Goal: Information Seeking & Learning: Learn about a topic

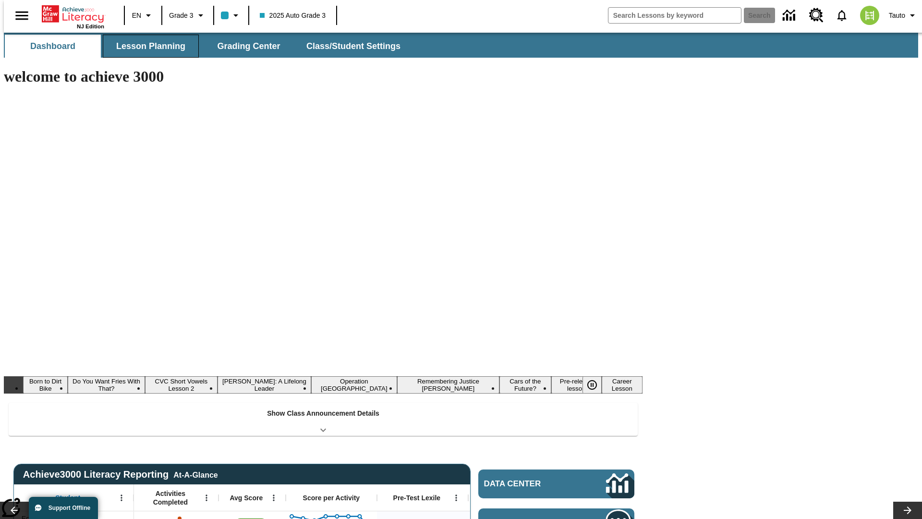
click at [147, 46] on span "Lesson Planning" at bounding box center [150, 46] width 69 height 11
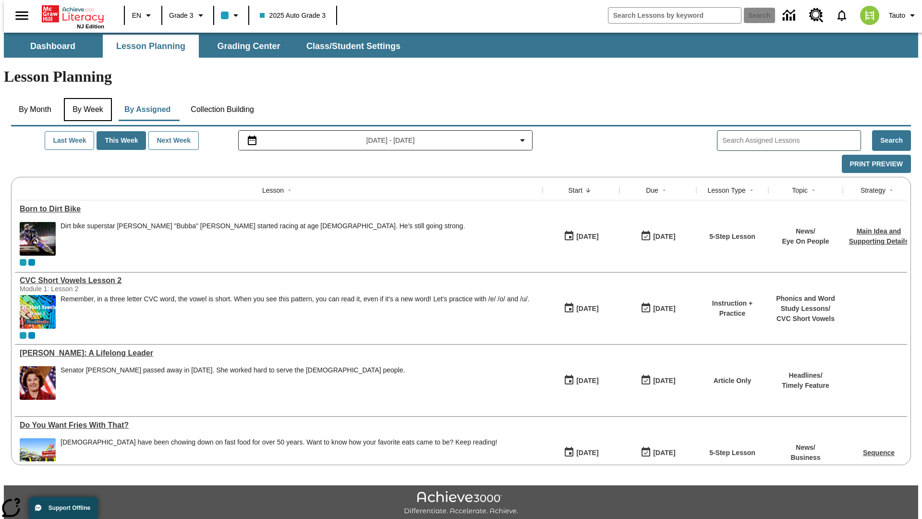
click at [86, 98] on button "By Week" at bounding box center [88, 109] width 48 height 23
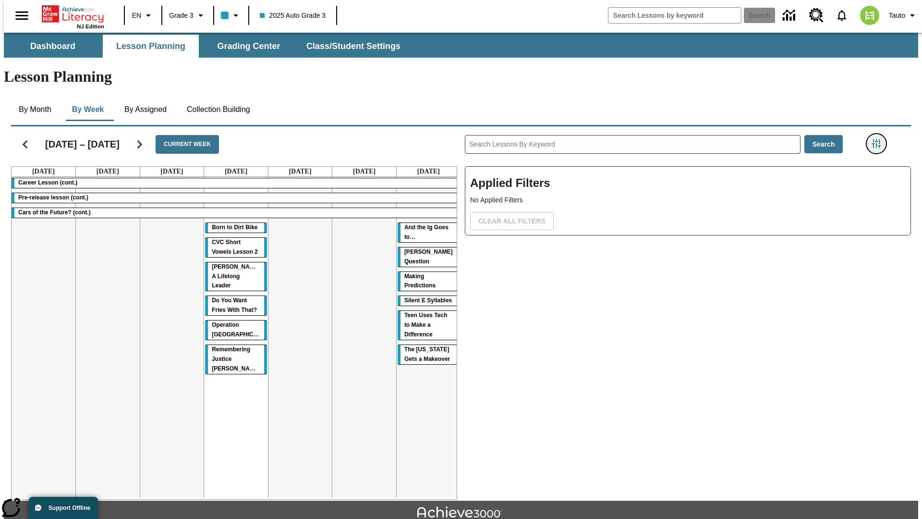
click at [879, 139] on icon "Filters Side menu" at bounding box center [876, 143] width 9 height 9
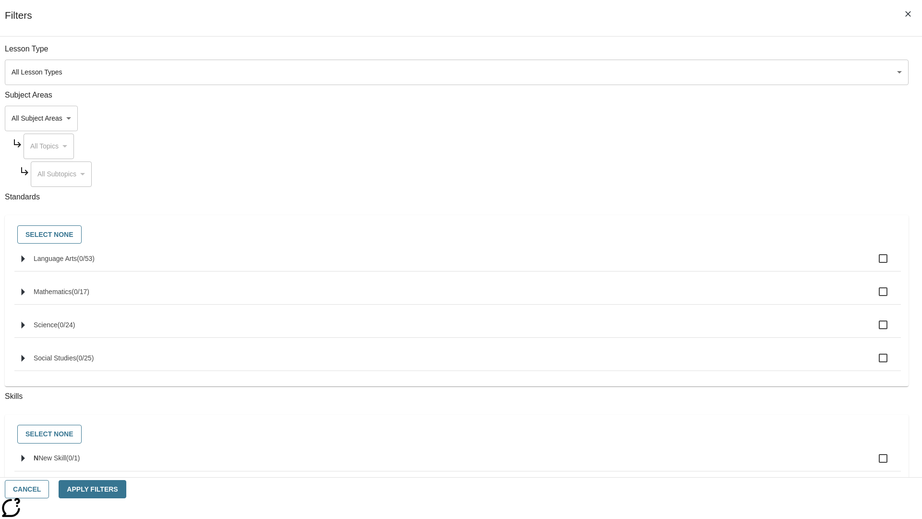
click at [692, 118] on body "Skip to main content NJ Edition EN Grade 3 2025 Auto Grade 3 Search 0 Tauto Das…" at bounding box center [461, 298] width 914 height 530
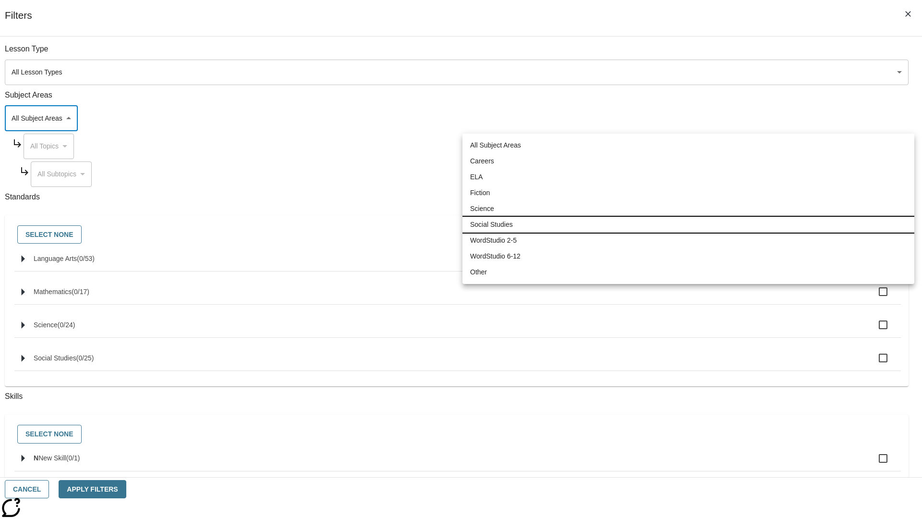
click at [688, 224] on li "Social Studies" at bounding box center [689, 225] width 452 height 16
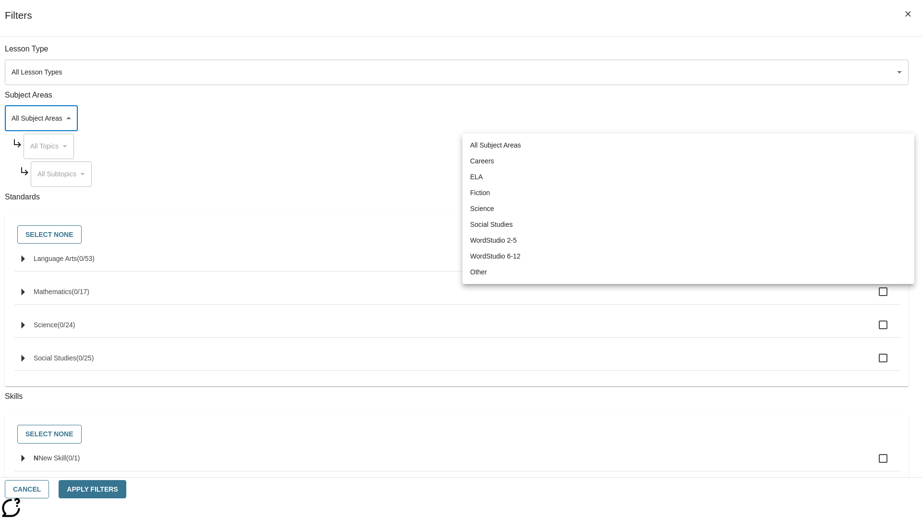
type input "3"
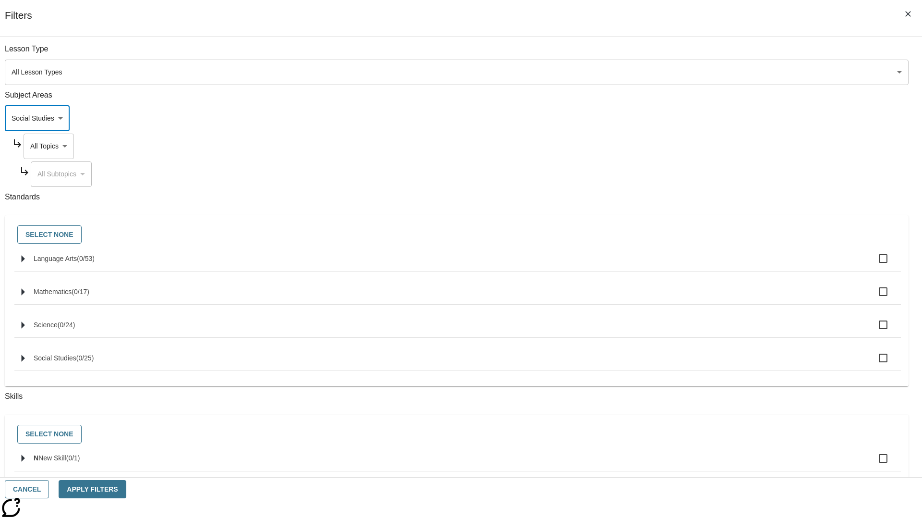
scroll to position [0, 0]
click at [700, 54] on body "Skip to main content NJ Edition EN Grade 3 2025 Auto Grade 3 Search 0 Tauto Das…" at bounding box center [461, 298] width 914 height 530
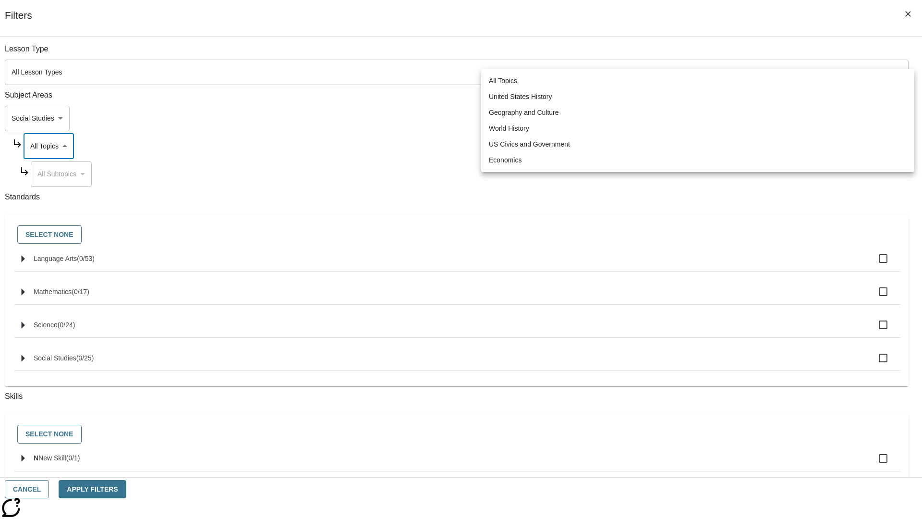
scroll to position [92, 0]
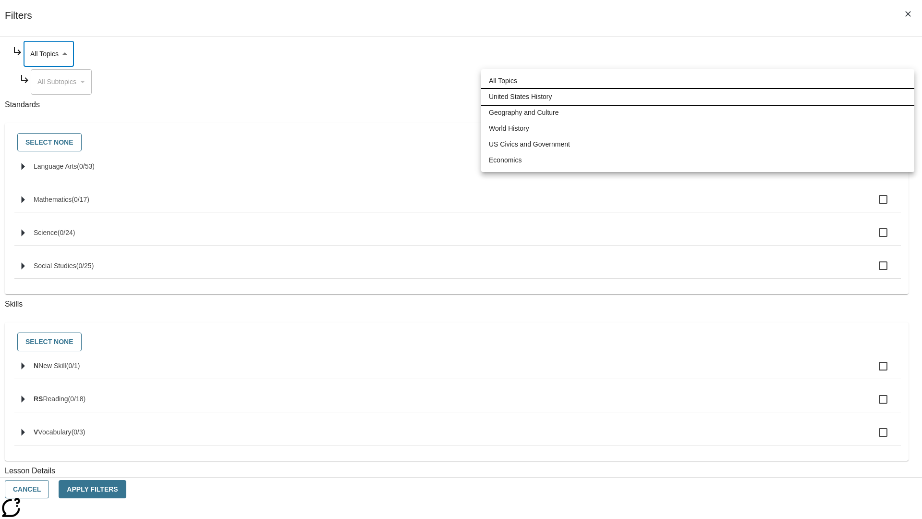
click at [698, 97] on li "United States History" at bounding box center [697, 97] width 433 height 16
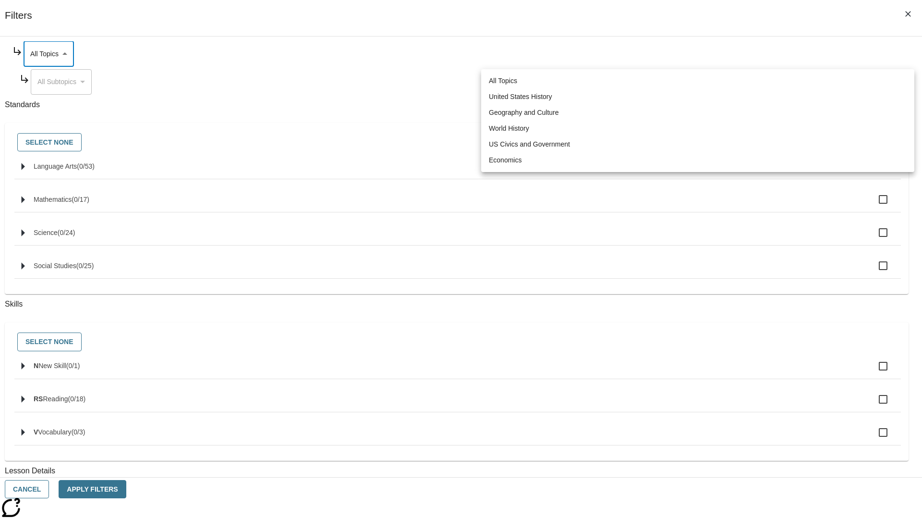
type input "184"
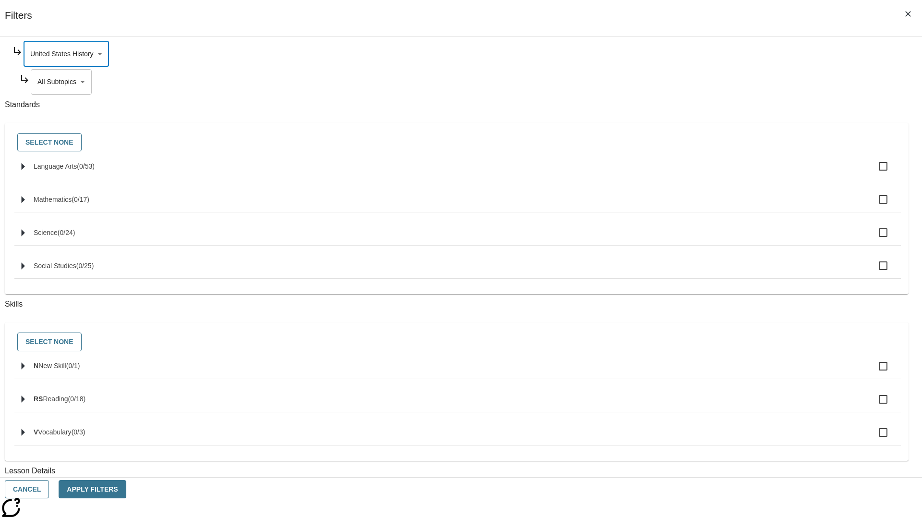
scroll to position [0, 0]
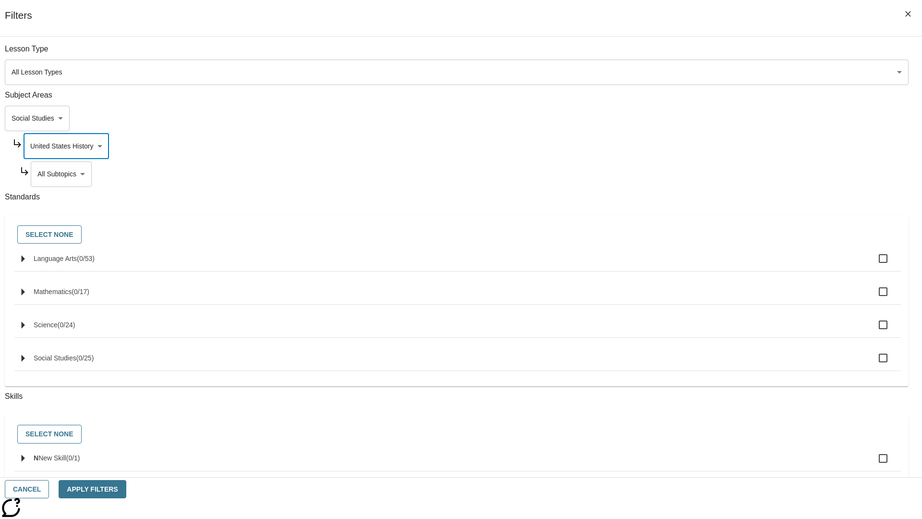
click at [704, 174] on body "Skip to main content NJ Edition EN Grade 3 2025 Auto Grade 3 Search 0 Tauto Das…" at bounding box center [461, 298] width 914 height 530
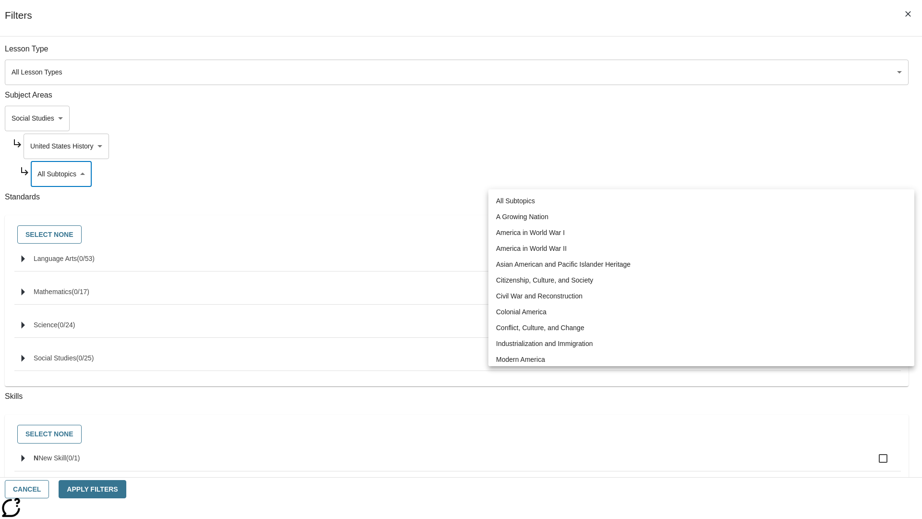
scroll to position [0, 0]
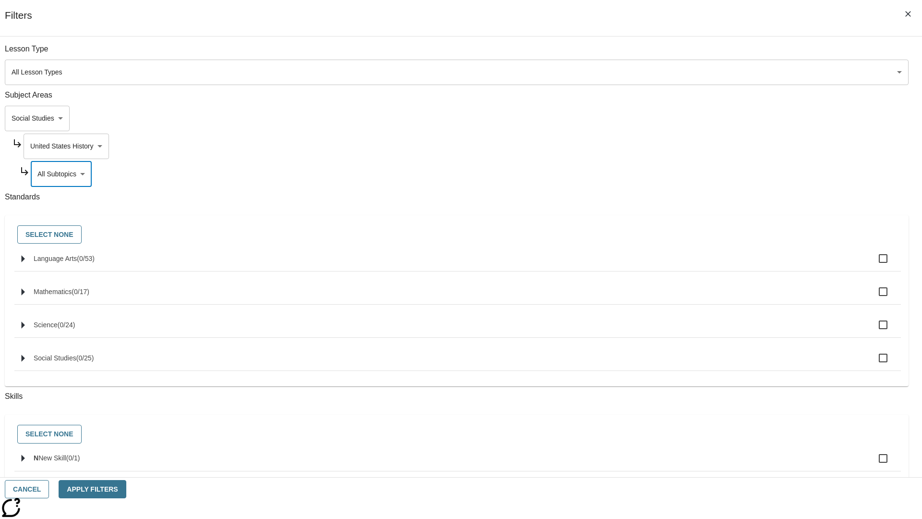
click at [700, 146] on body "Skip to main content NJ Edition EN Grade 3 2025 Auto Grade 3 Search 0 Tauto Das…" at bounding box center [461, 298] width 914 height 530
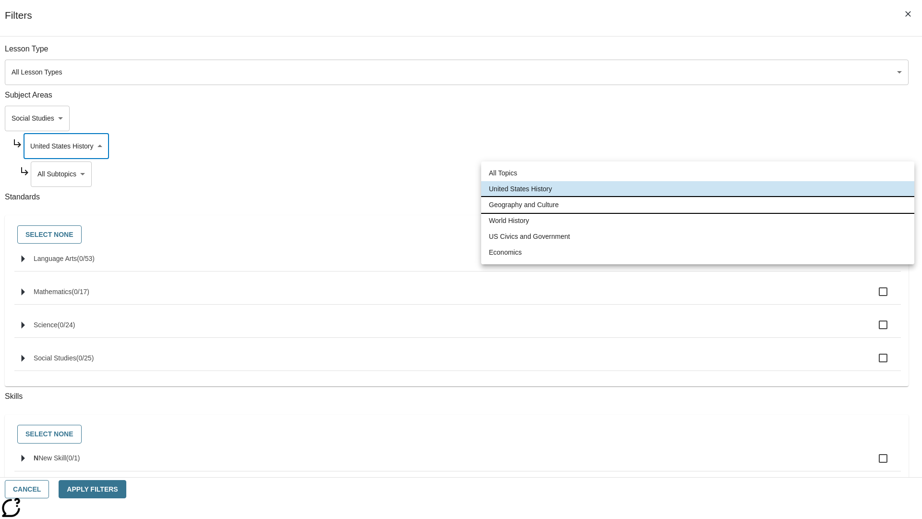
click at [698, 205] on li "Geography and Culture" at bounding box center [697, 205] width 433 height 16
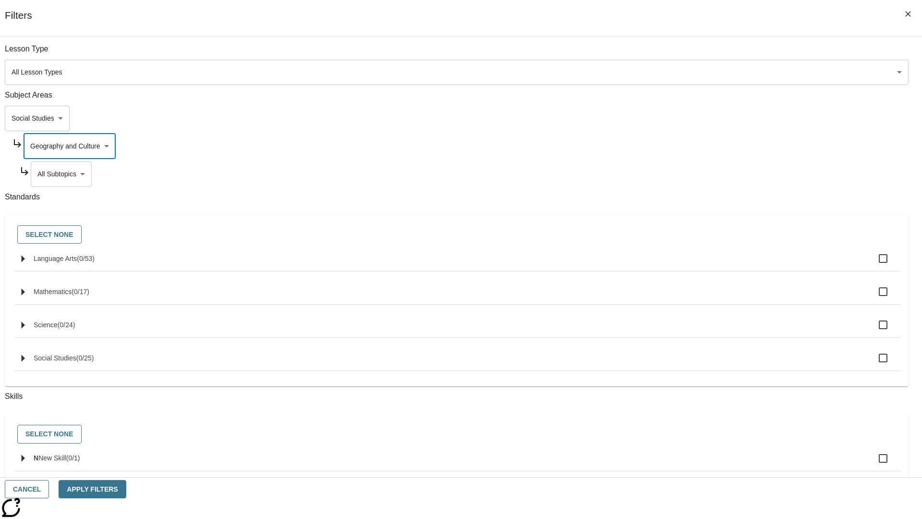
type input "186"
click at [704, 174] on body "Skip to main content NJ Edition EN Grade 3 2025 Auto Grade 3 Search 0 Tauto Das…" at bounding box center [461, 298] width 914 height 530
click at [700, 146] on body "Skip to main content NJ Edition EN Grade 3 2025 Auto Grade 3 Search 0 Tauto Das…" at bounding box center [461, 298] width 914 height 530
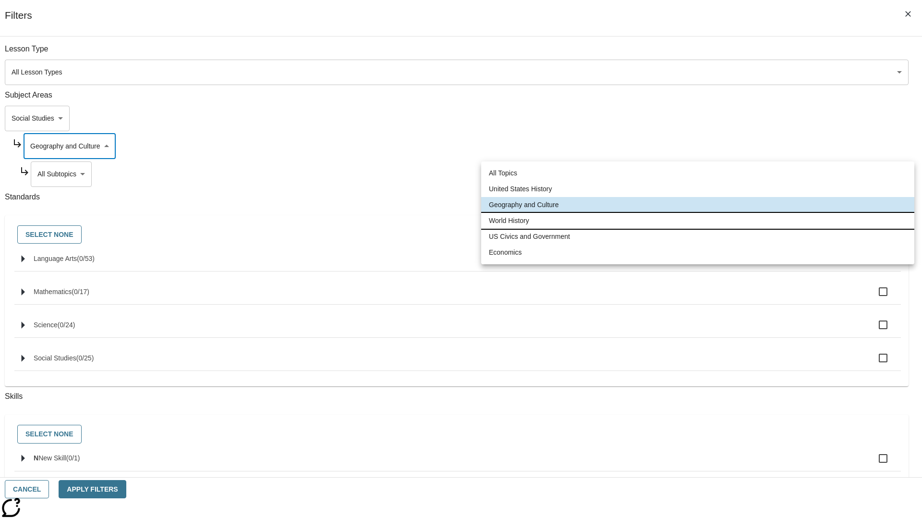
click at [698, 220] on li "World History" at bounding box center [697, 221] width 433 height 16
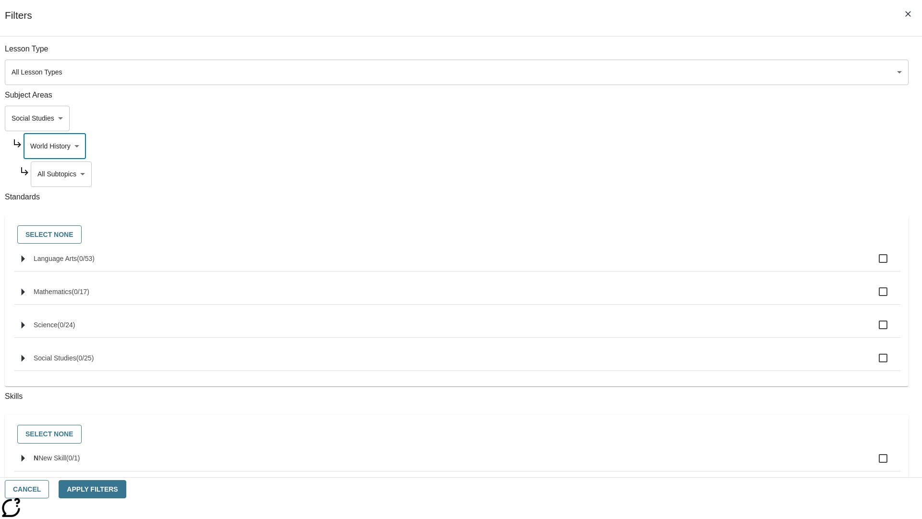
type input "193"
click at [705, 174] on body "Skip to main content NJ Edition EN Grade 3 2025 Auto Grade 3 Search 0 Tauto Das…" at bounding box center [461, 298] width 914 height 530
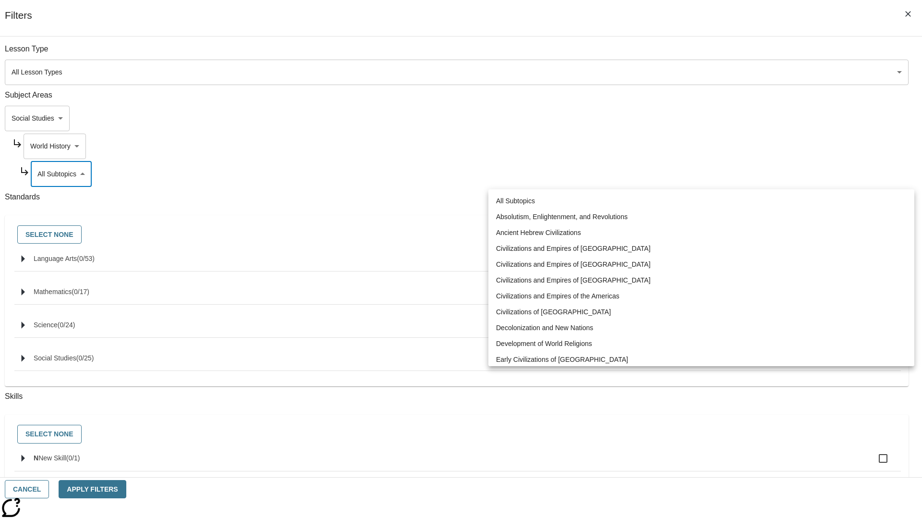
scroll to position [0, 0]
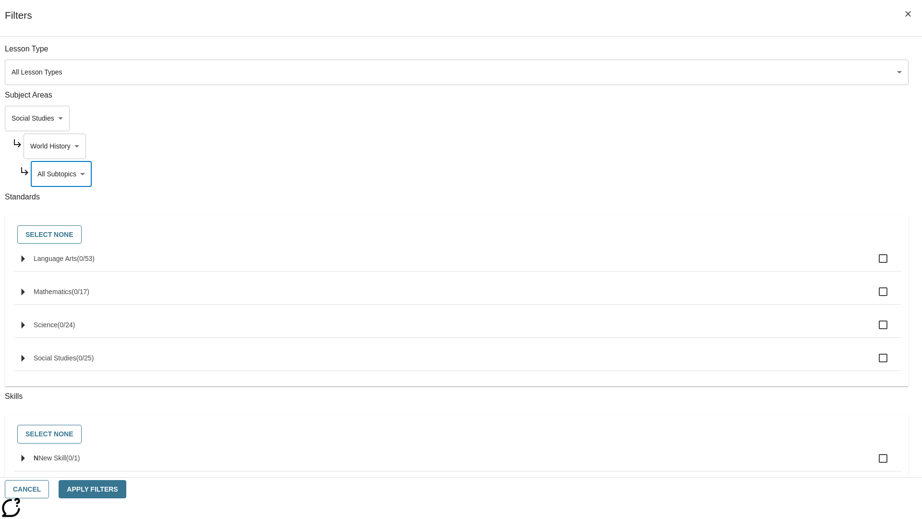
click at [701, 146] on body "Skip to main content NJ Edition EN Grade 3 2025 Auto Grade 3 Search 0 Tauto Das…" at bounding box center [461, 298] width 914 height 530
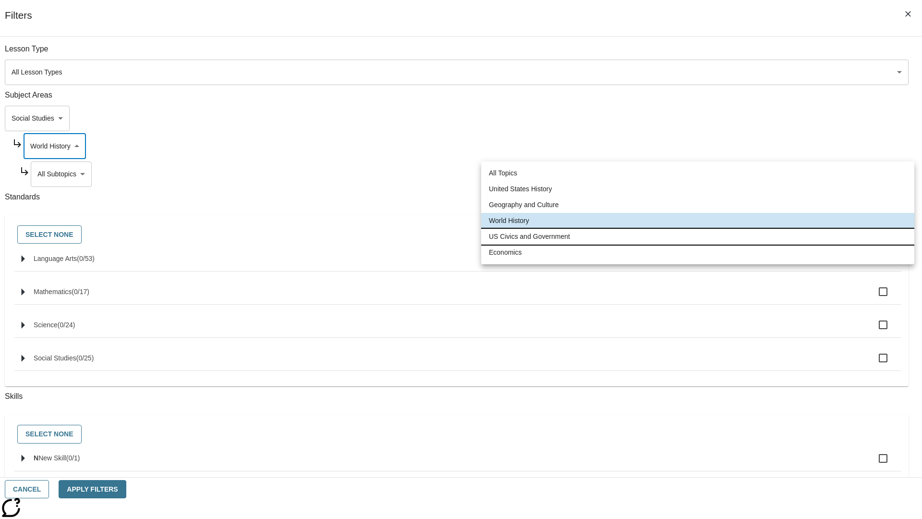
click at [698, 236] on li "US Civics and Government" at bounding box center [697, 237] width 433 height 16
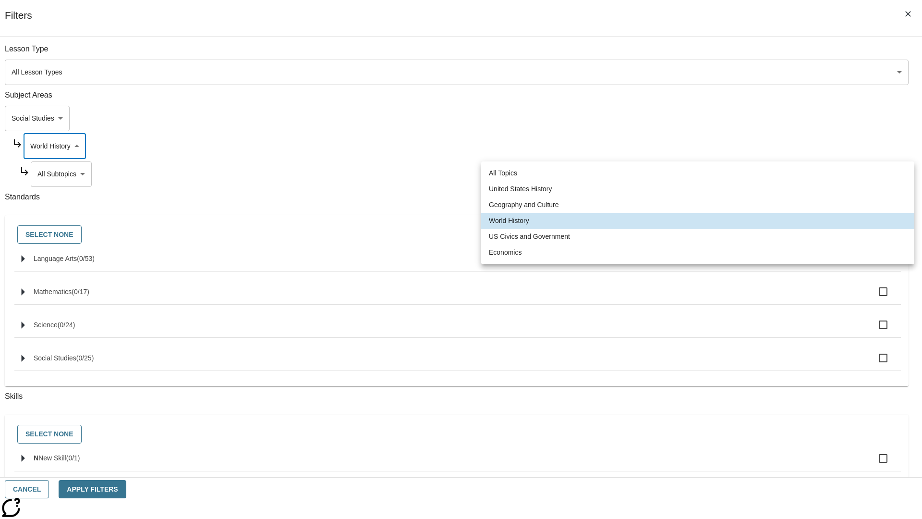
type input "194"
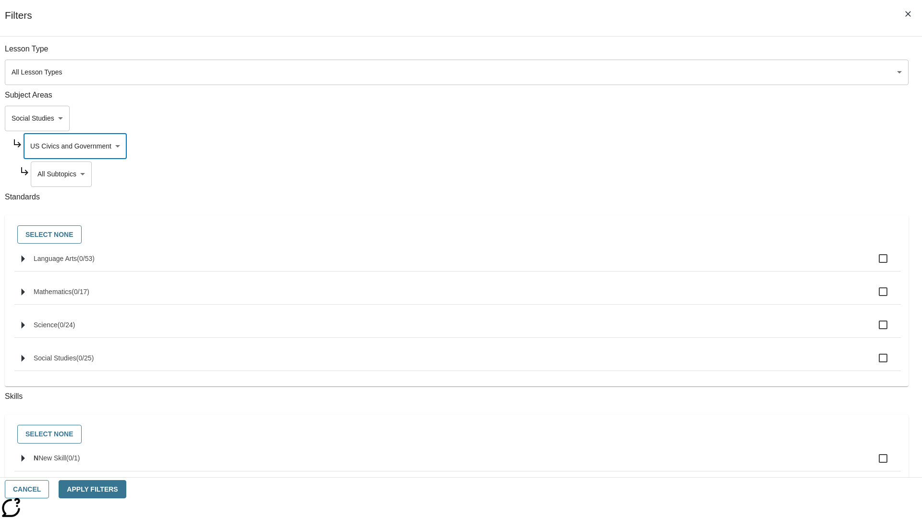
click at [705, 174] on body "Skip to main content NJ Edition EN Grade 3 2025 Auto Grade 3 Search 0 Tauto Das…" at bounding box center [461, 298] width 914 height 530
click at [700, 146] on body "Skip to main content NJ Edition EN Grade 3 2025 Auto Grade 3 Search 0 Tauto Das…" at bounding box center [461, 298] width 914 height 530
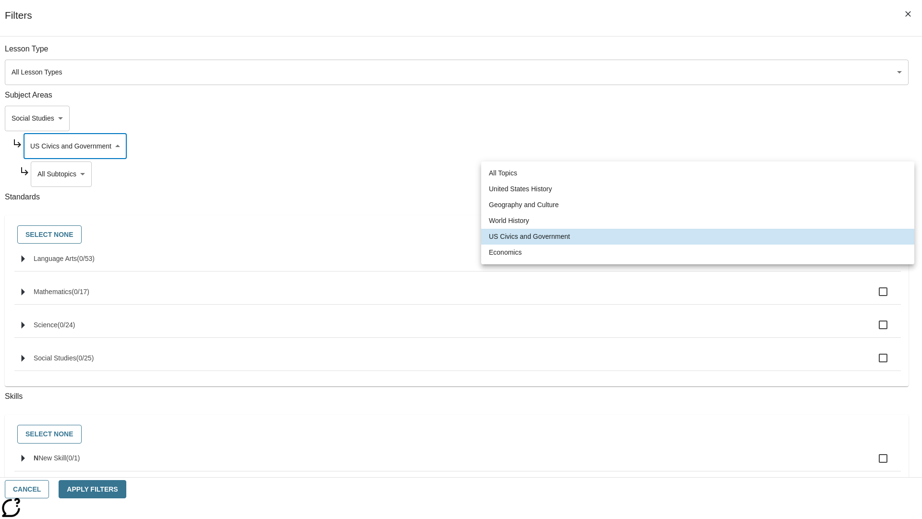
scroll to position [0, 0]
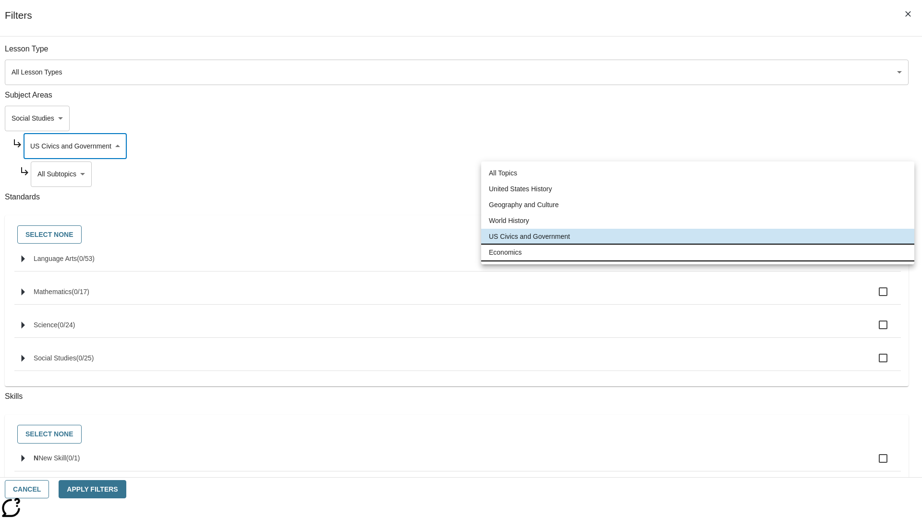
click at [698, 252] on li "Economics" at bounding box center [697, 252] width 433 height 16
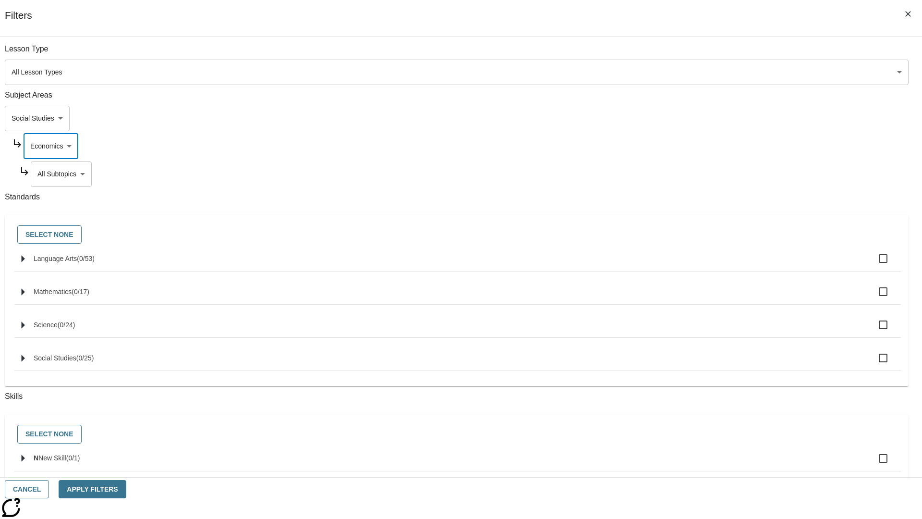
type input "195"
click at [705, 174] on body "Skip to main content NJ Edition EN Grade 3 2025 Auto Grade 3 Search 0 Tauto Das…" at bounding box center [461, 298] width 914 height 530
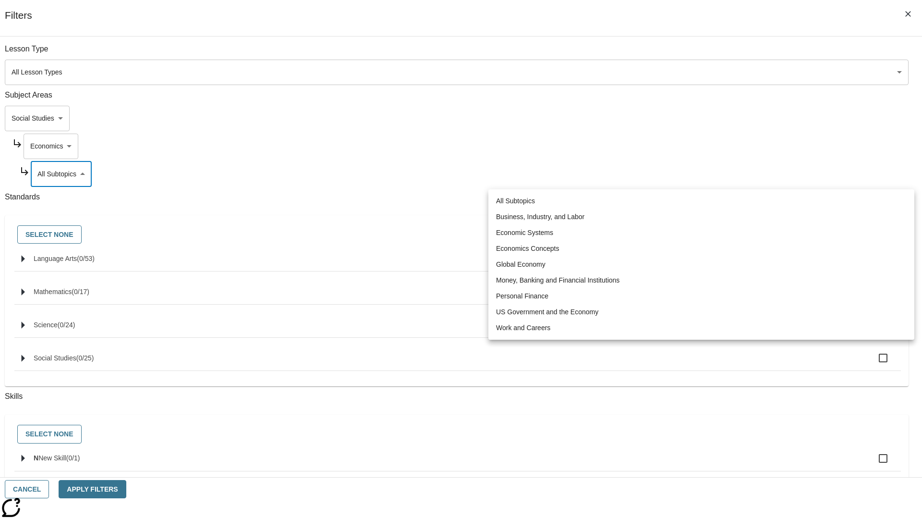
scroll to position [0, 0]
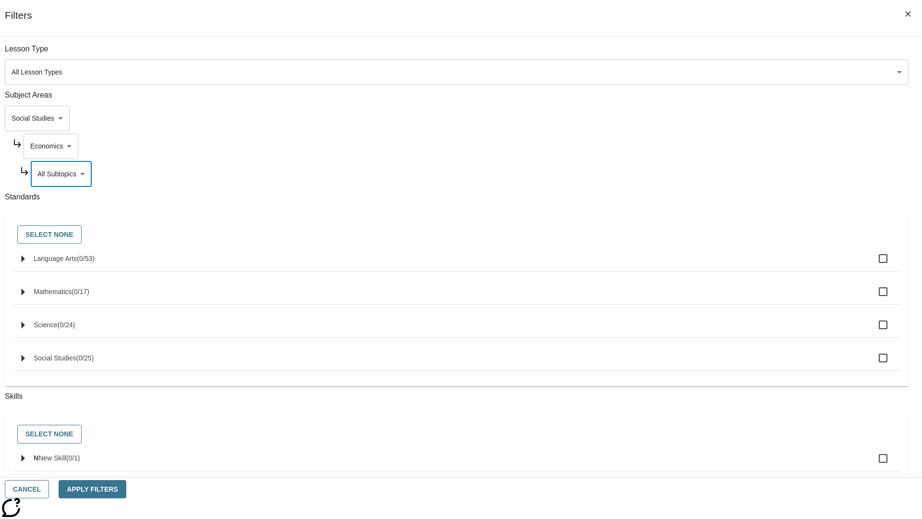
click at [692, 118] on body "Skip to main content NJ Edition EN Grade 3 2025 Auto Grade 3 Search 0 Tauto Das…" at bounding box center [461, 298] width 914 height 530
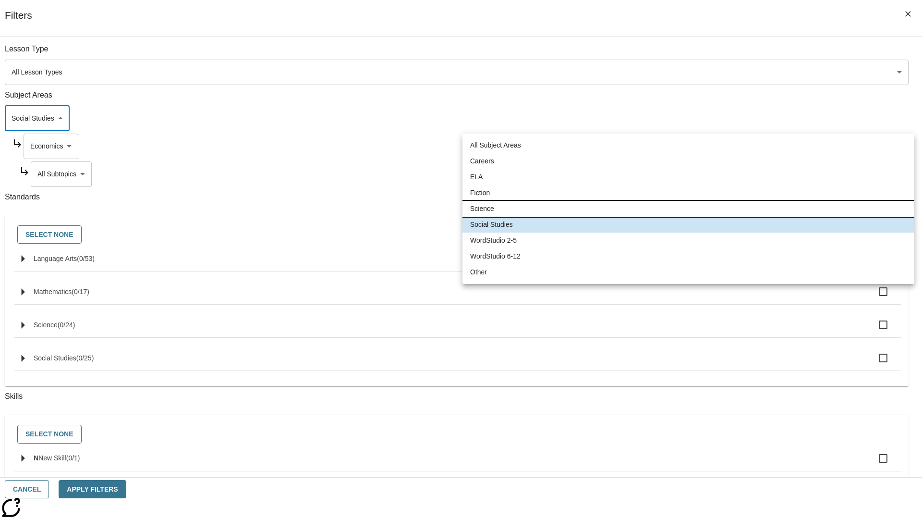
click at [688, 208] on li "Science" at bounding box center [689, 209] width 452 height 16
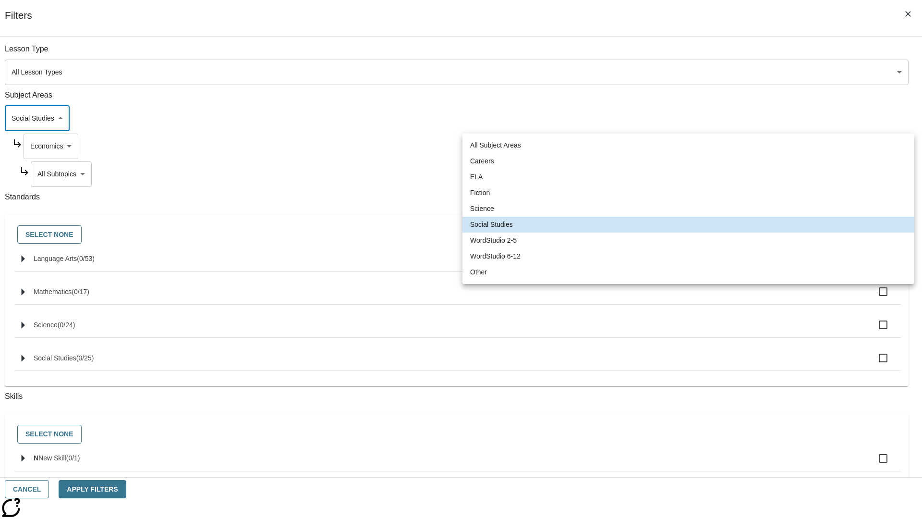
type input "2"
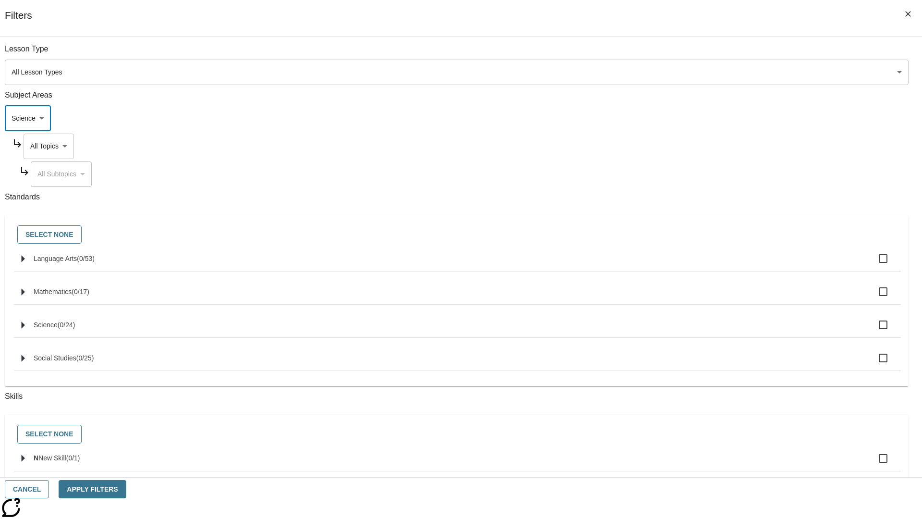
click at [700, 146] on body "Skip to main content NJ Edition EN Grade 3 2025 Auto Grade 3 Search 0 Tauto Das…" at bounding box center [461, 298] width 914 height 530
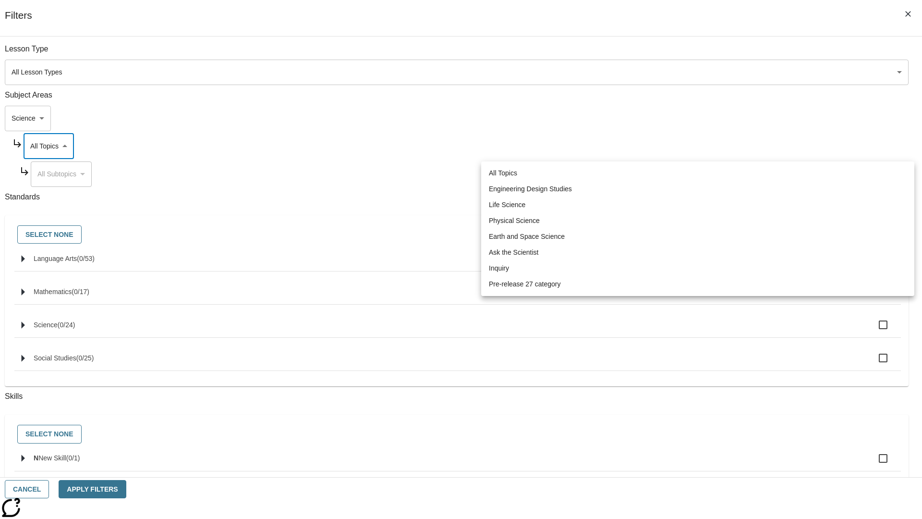
scroll to position [0, 0]
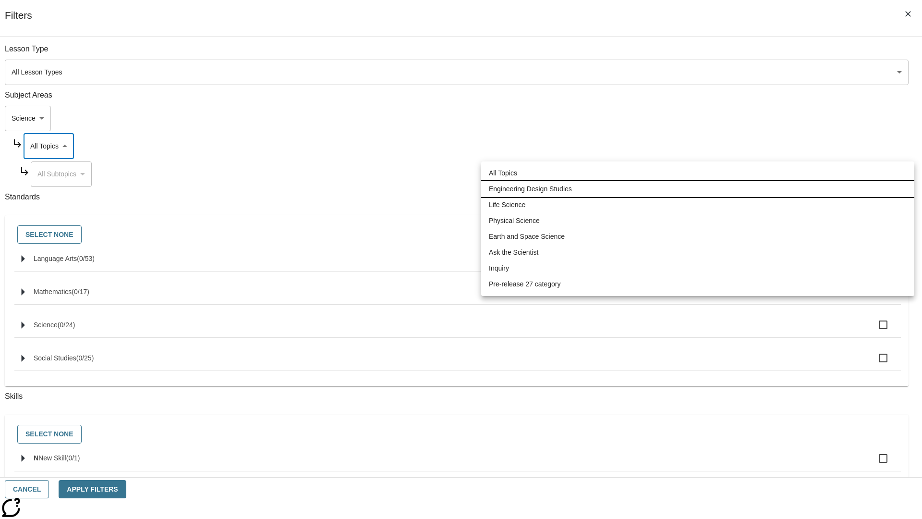
click at [698, 189] on li "Engineering Design Studies" at bounding box center [697, 189] width 433 height 16
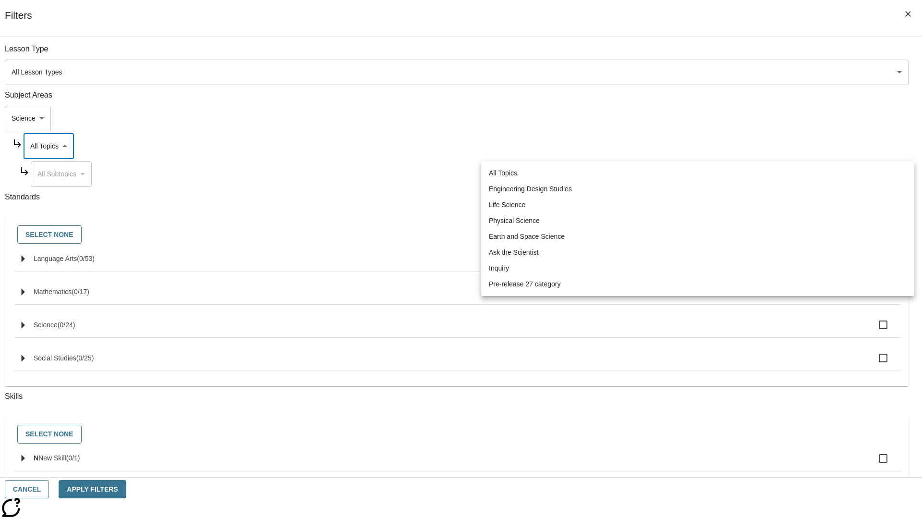
type input "187"
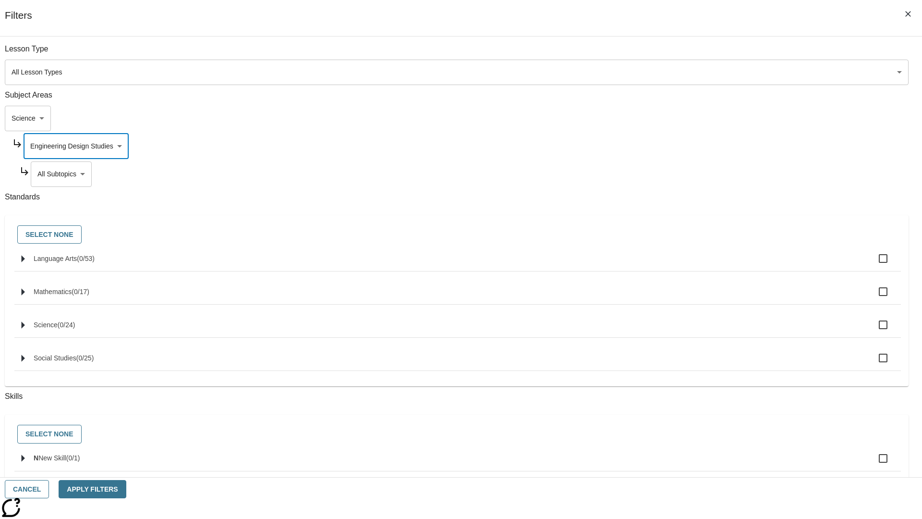
click at [705, 174] on body "Skip to main content NJ Edition EN Grade 3 2025 Auto Grade 3 Search 0 Tauto Das…" at bounding box center [461, 298] width 914 height 530
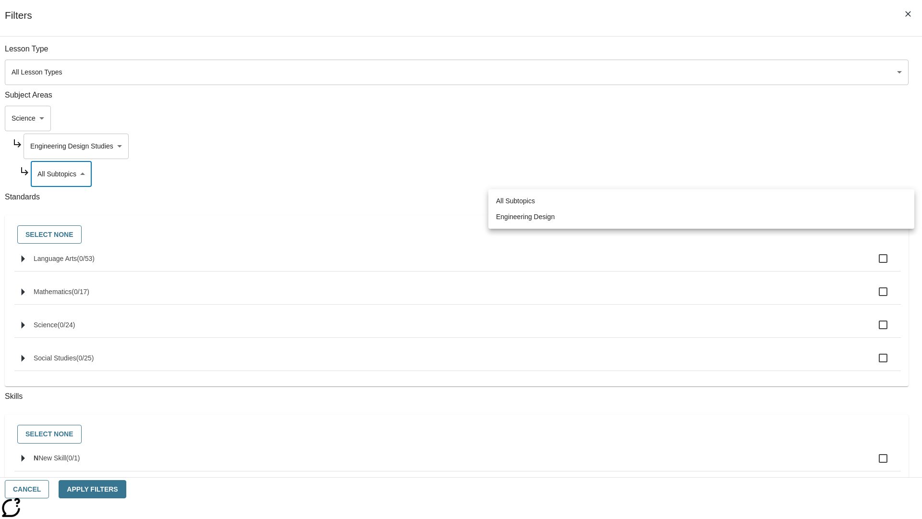
scroll to position [0, 0]
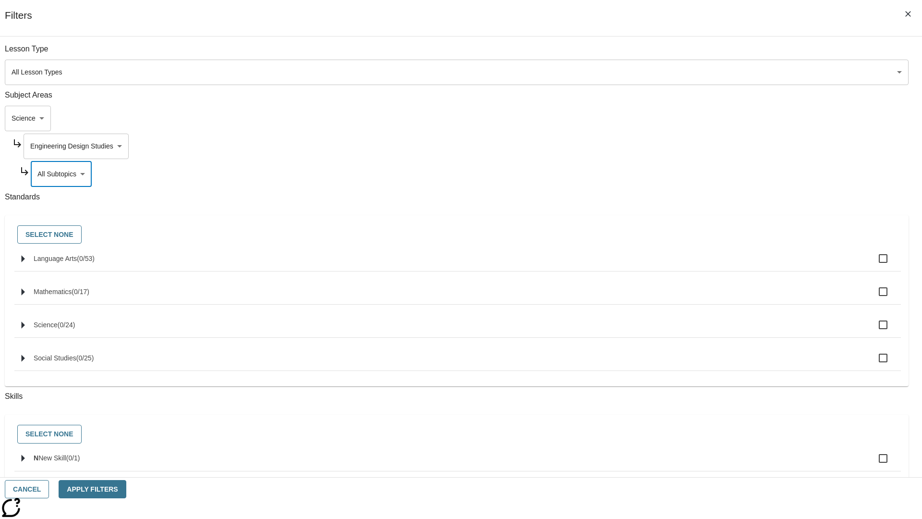
click at [700, 146] on body "Skip to main content NJ Edition EN Grade 3 2025 Auto Grade 3 Search 0 Tauto Das…" at bounding box center [461, 298] width 914 height 530
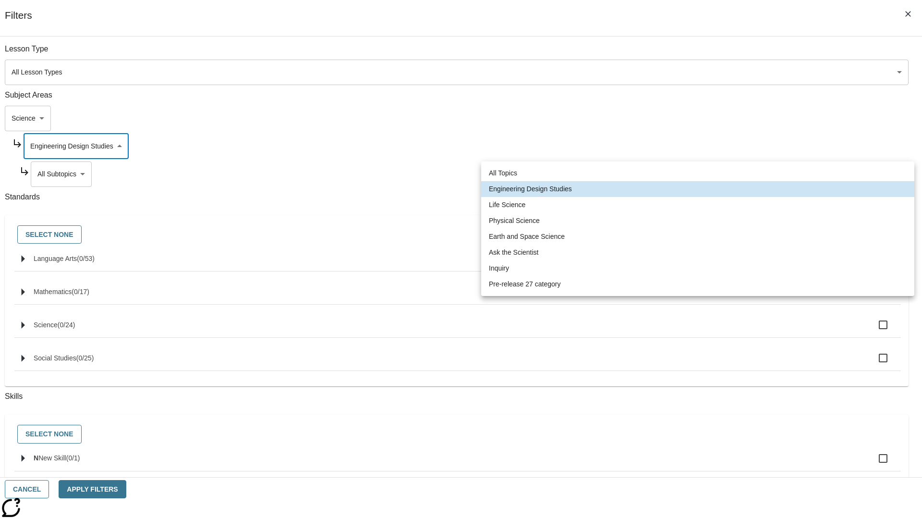
scroll to position [0, 0]
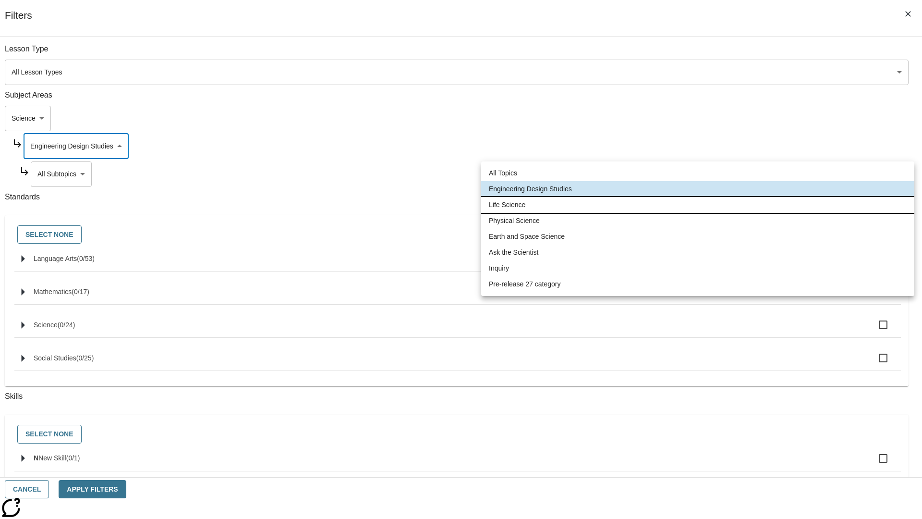
click at [698, 205] on li "Life Science" at bounding box center [697, 205] width 433 height 16
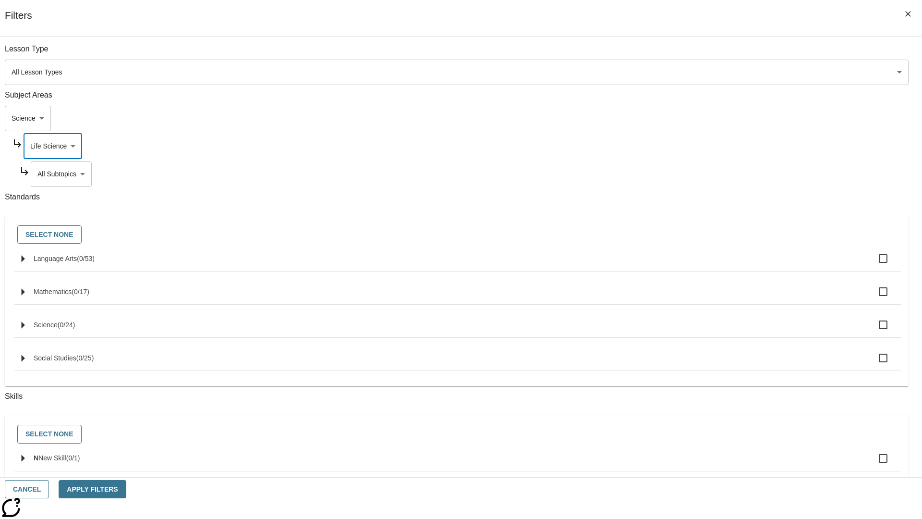
type input "189"
click at [704, 174] on body "Skip to main content NJ Edition EN Grade 3 2025 Auto Grade 3 Search 0 Tauto Das…" at bounding box center [461, 298] width 914 height 530
click at [700, 146] on body "Skip to main content NJ Edition EN Grade 3 2025 Auto Grade 3 Search 0 Tauto Das…" at bounding box center [461, 298] width 914 height 530
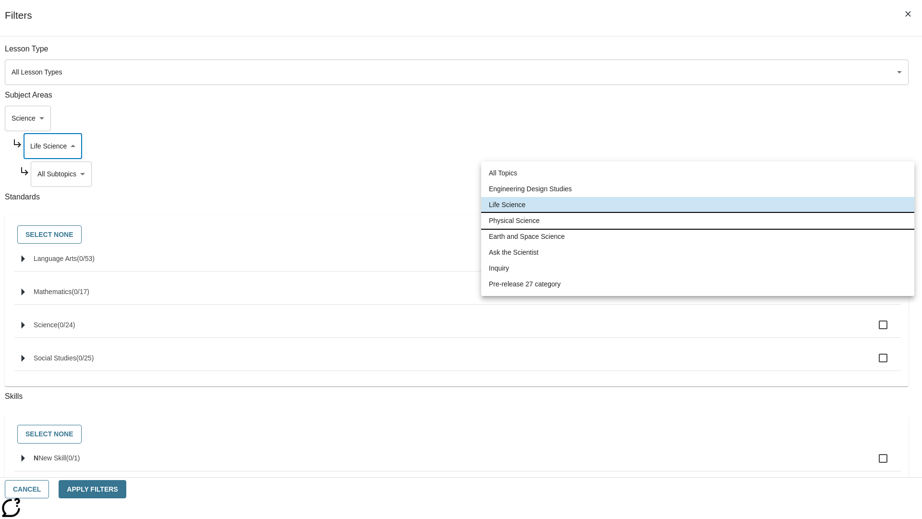
click at [698, 220] on li "Physical Science" at bounding box center [697, 221] width 433 height 16
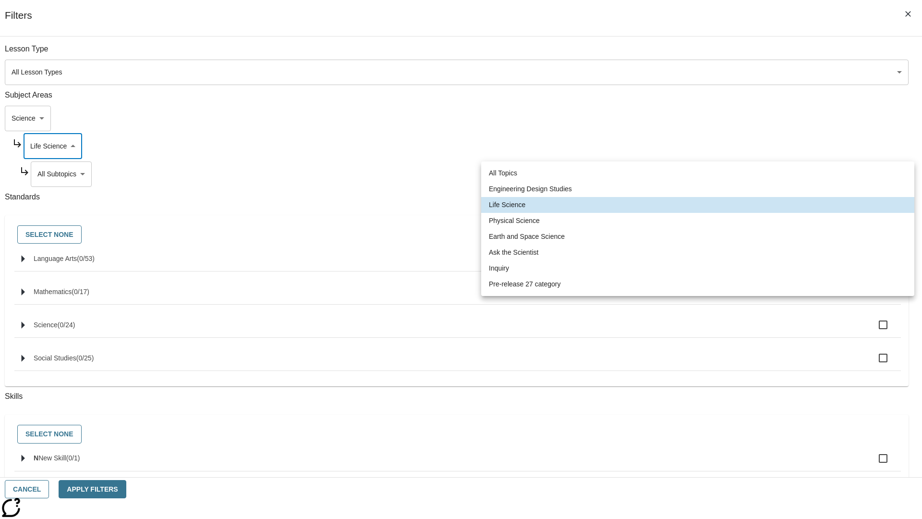
type input "190"
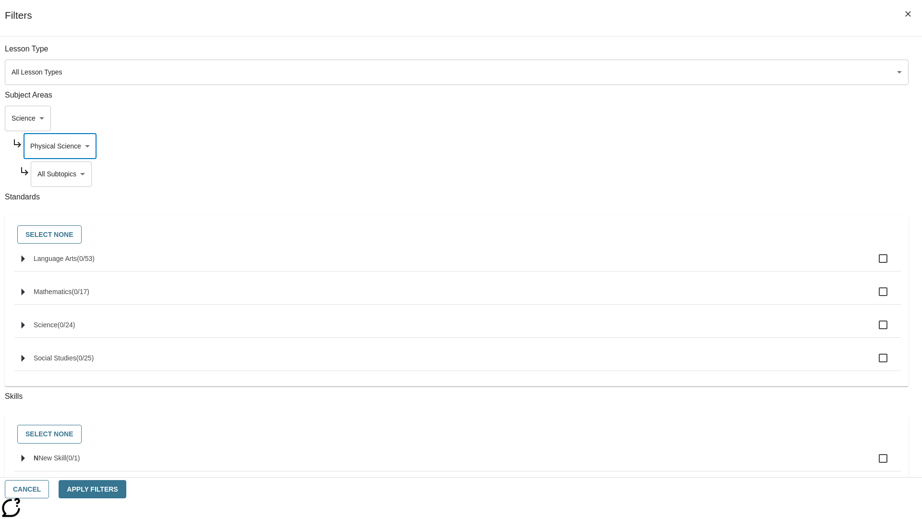
scroll to position [0, 0]
click at [704, 174] on body "Skip to main content NJ Edition EN Grade 3 2025 Auto Grade 3 Search 0 Tauto Das…" at bounding box center [461, 298] width 914 height 530
click at [700, 146] on body "Skip to main content NJ Edition EN Grade 3 2025 Auto Grade 3 Search 0 Tauto Das…" at bounding box center [461, 298] width 914 height 530
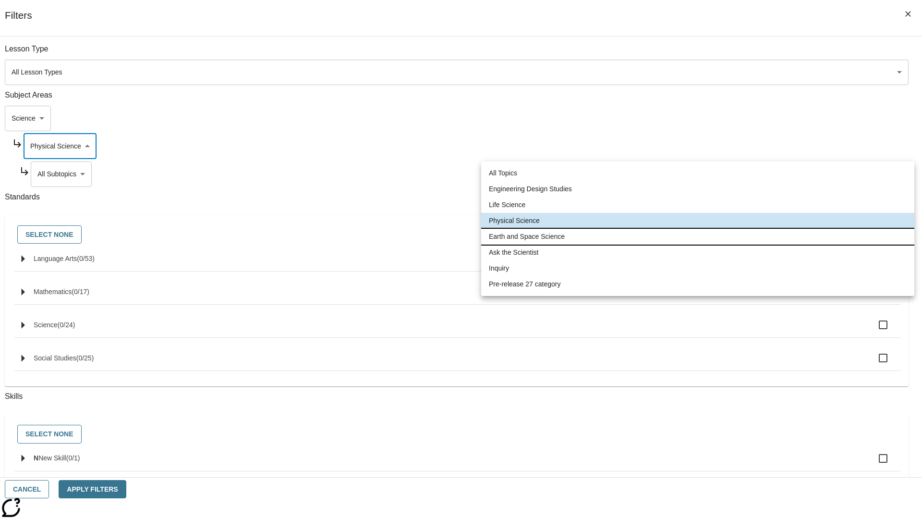
click at [698, 236] on li "Earth and Space Science" at bounding box center [697, 237] width 433 height 16
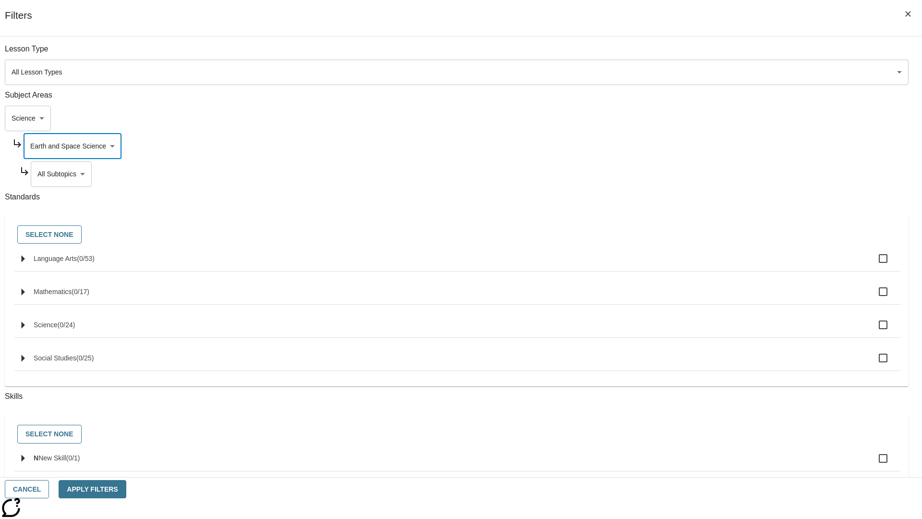
click at [705, 174] on body "Skip to main content NJ Edition EN Grade 3 2025 Auto Grade 3 Search 0 Tauto Das…" at bounding box center [461, 298] width 914 height 530
click at [700, 54] on body "Skip to main content NJ Edition EN Grade 3 2025 Auto Grade 3 Search 0 Tauto Das…" at bounding box center [461, 298] width 914 height 530
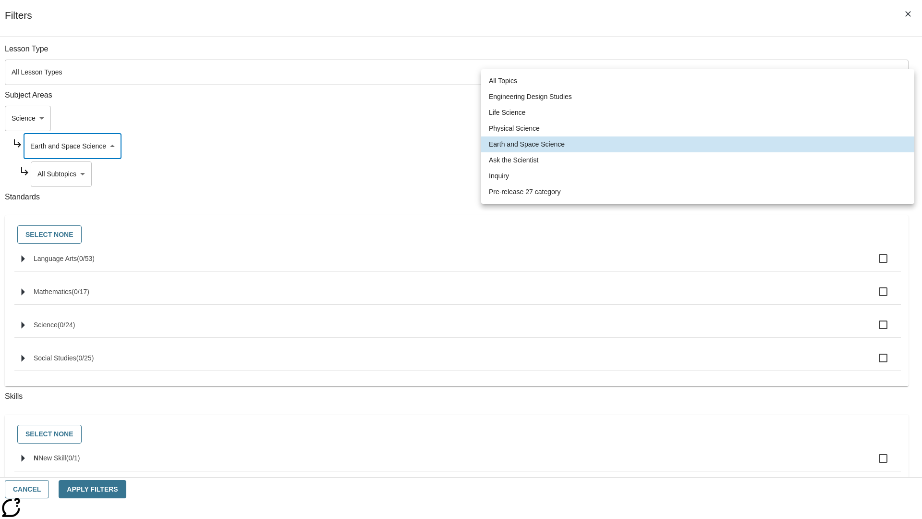
scroll to position [92, 0]
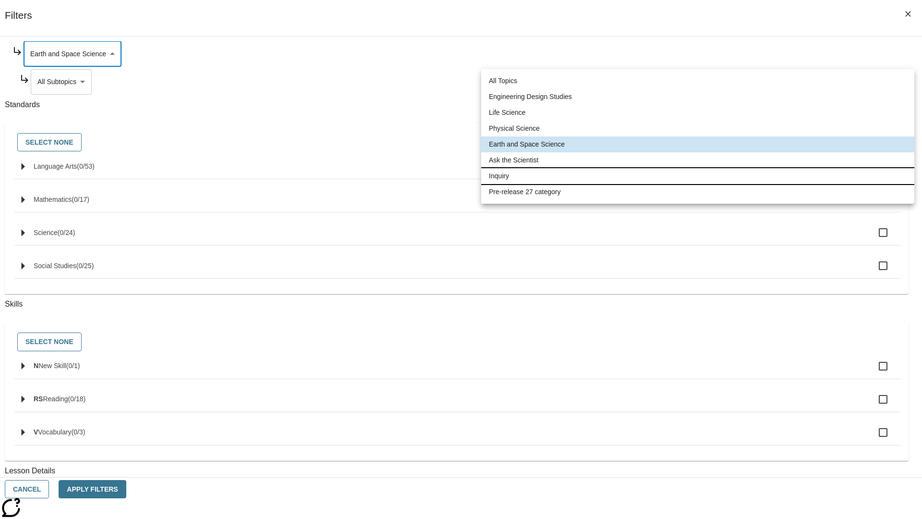
click at [698, 176] on li "Inquiry" at bounding box center [697, 176] width 433 height 16
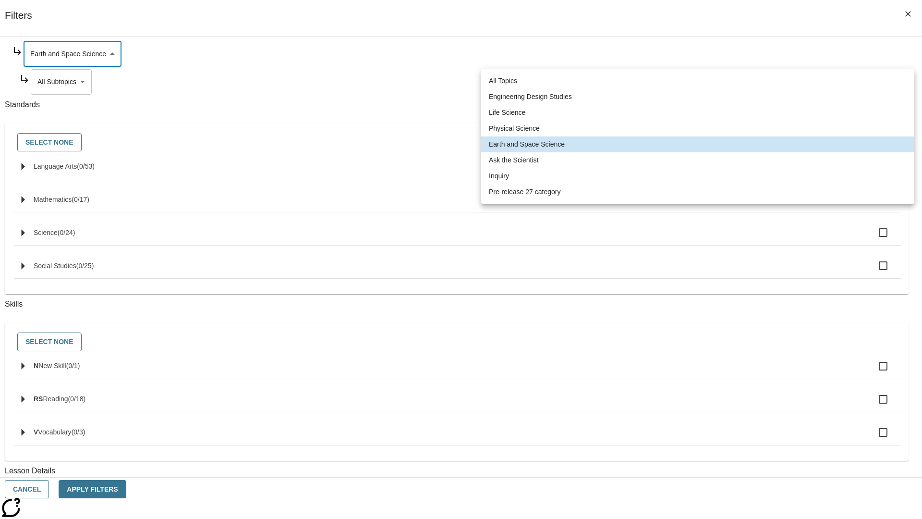
type input "251"
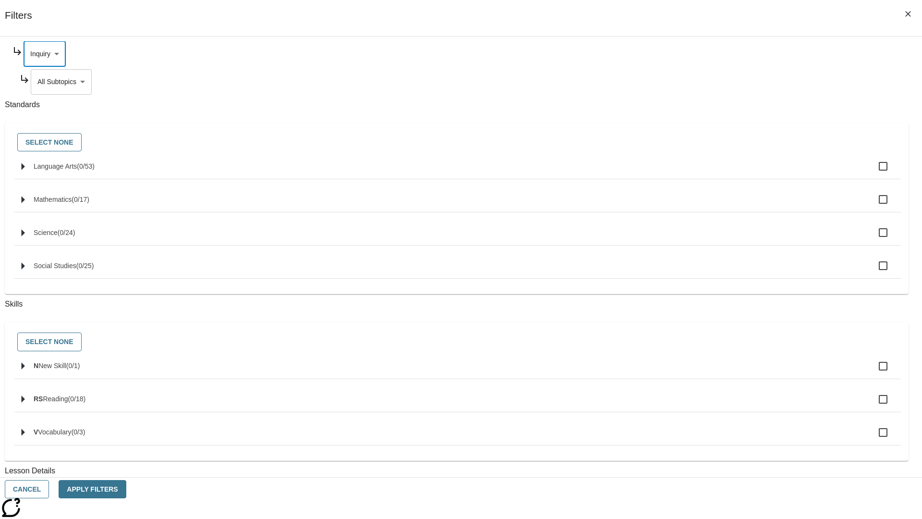
scroll to position [0, 0]
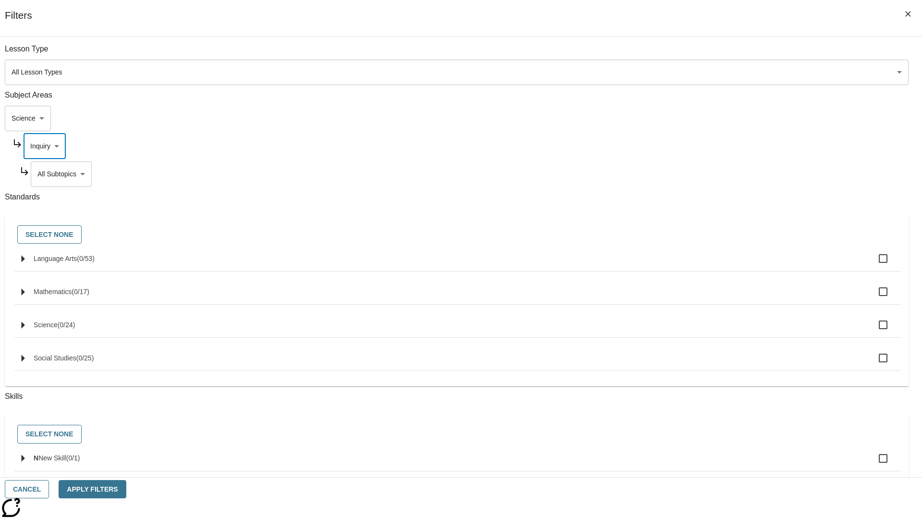
click at [704, 174] on body "Skip to main content NJ Edition EN Grade 3 2025 Auto Grade 3 Search 0 Tauto Das…" at bounding box center [461, 298] width 914 height 530
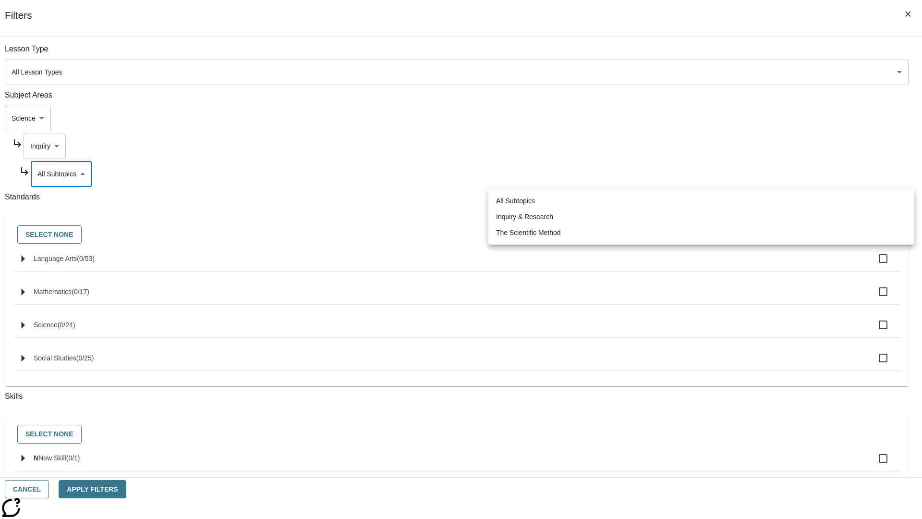
scroll to position [0, 0]
click at [700, 146] on body "Skip to main content NJ Edition EN Grade 3 2025 Auto Grade 3 Search 0 Tauto Das…" at bounding box center [461, 298] width 914 height 530
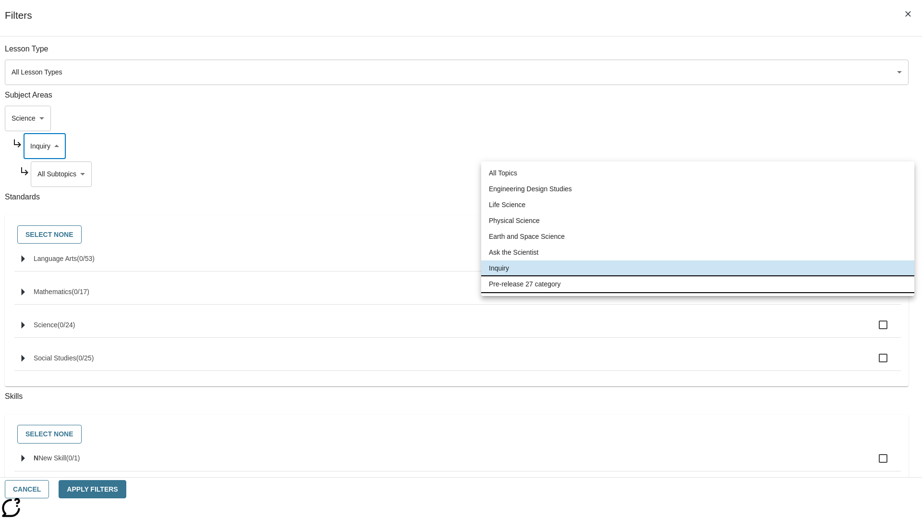
click at [698, 284] on li "Pre-release 27 category" at bounding box center [697, 284] width 433 height 16
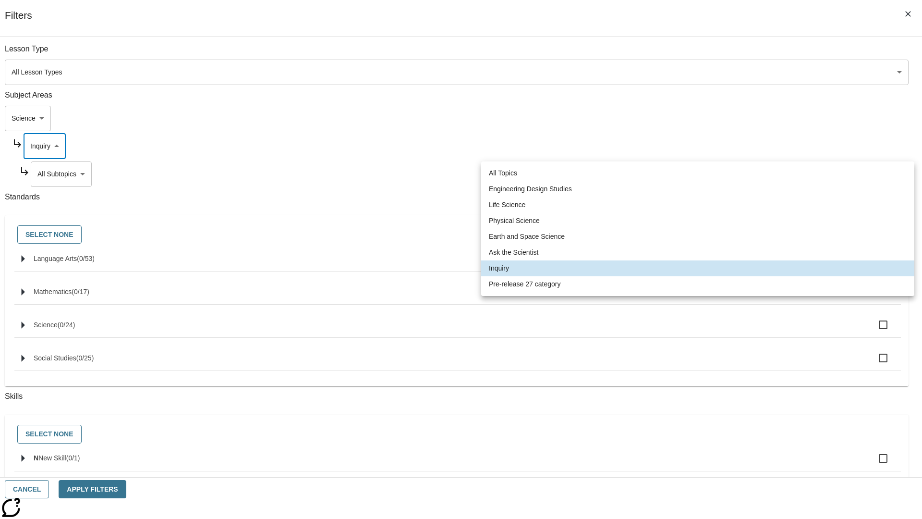
type input "271"
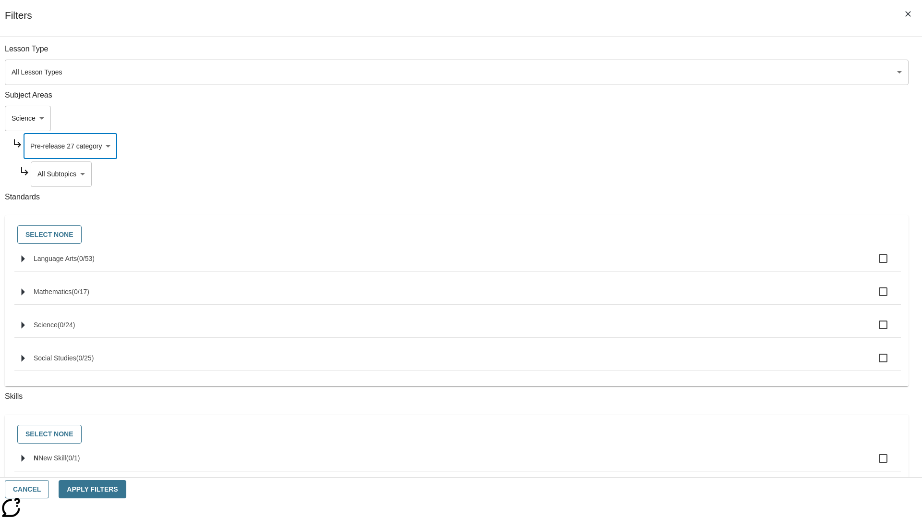
click at [705, 174] on body "Skip to main content NJ Edition EN Grade 3 2025 Auto Grade 3 Search 0 Tauto Das…" at bounding box center [461, 298] width 914 height 530
click at [692, 118] on body "Skip to main content NJ Edition EN Grade 3 2025 Auto Grade 3 Search 0 Tauto Das…" at bounding box center [461, 298] width 914 height 530
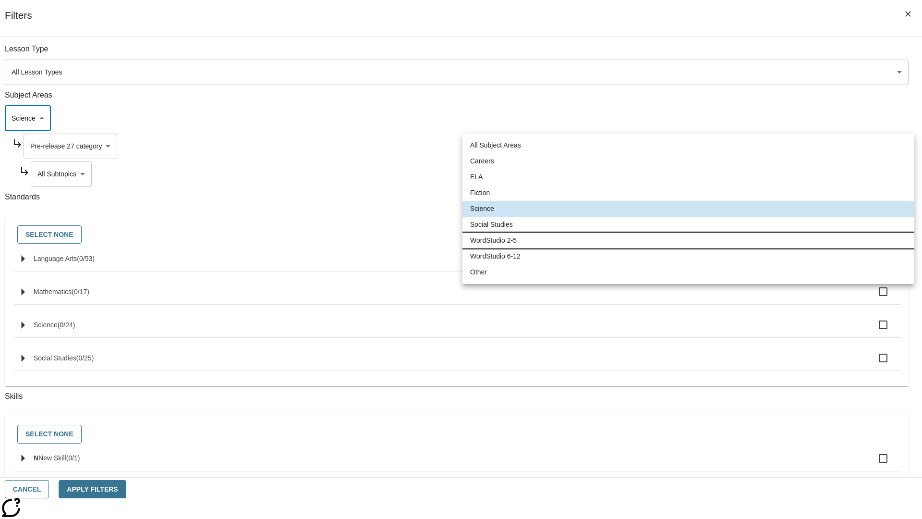
click at [688, 240] on li "WordStudio 2-5" at bounding box center [689, 240] width 452 height 16
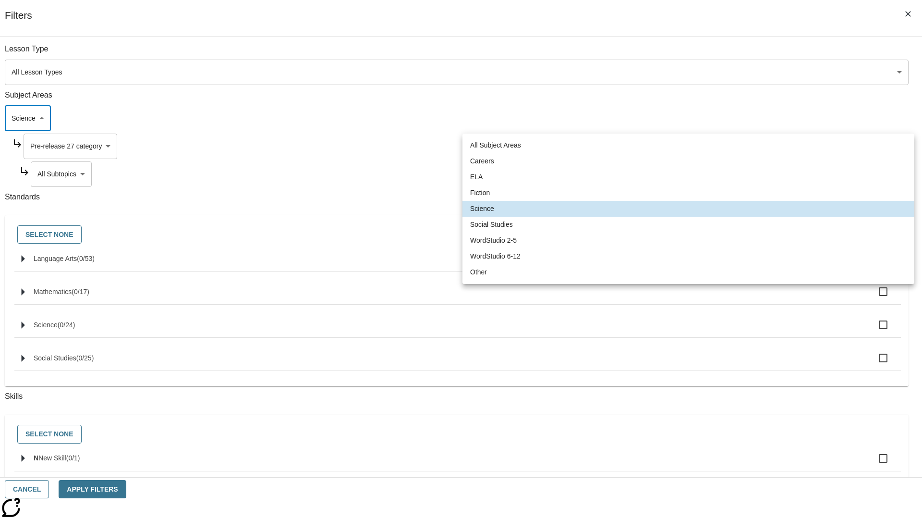
type input "6"
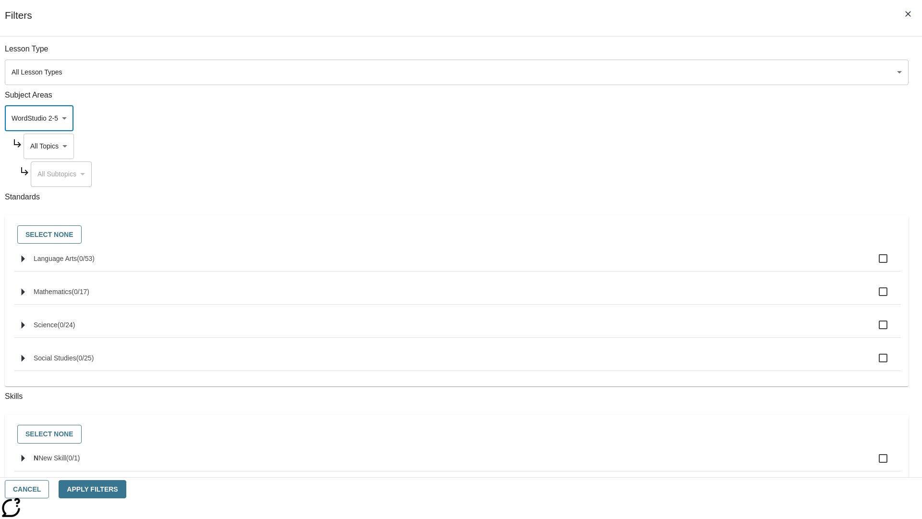
click at [700, 54] on body "Skip to main content NJ Edition EN Grade 3 2025 Auto Grade 3 Search 0 Tauto Das…" at bounding box center [461, 298] width 914 height 530
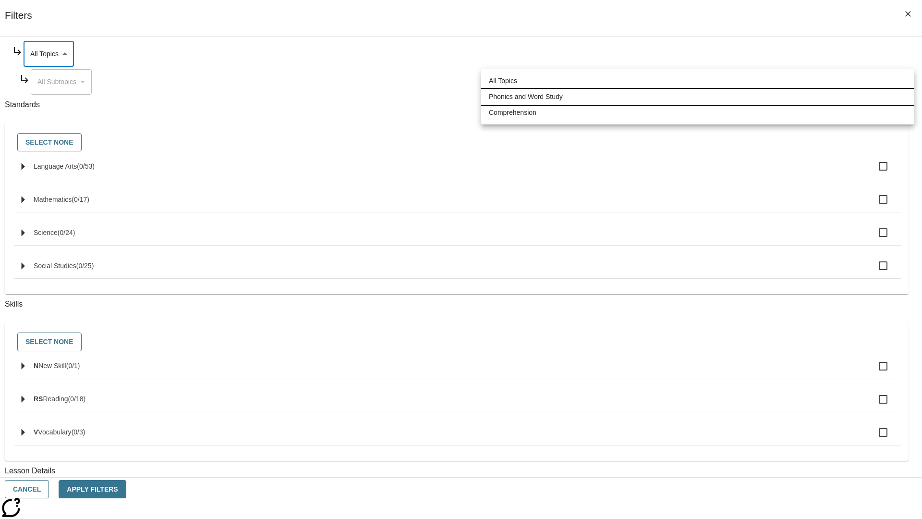
click at [698, 97] on li "Phonics and Word Study" at bounding box center [697, 97] width 433 height 16
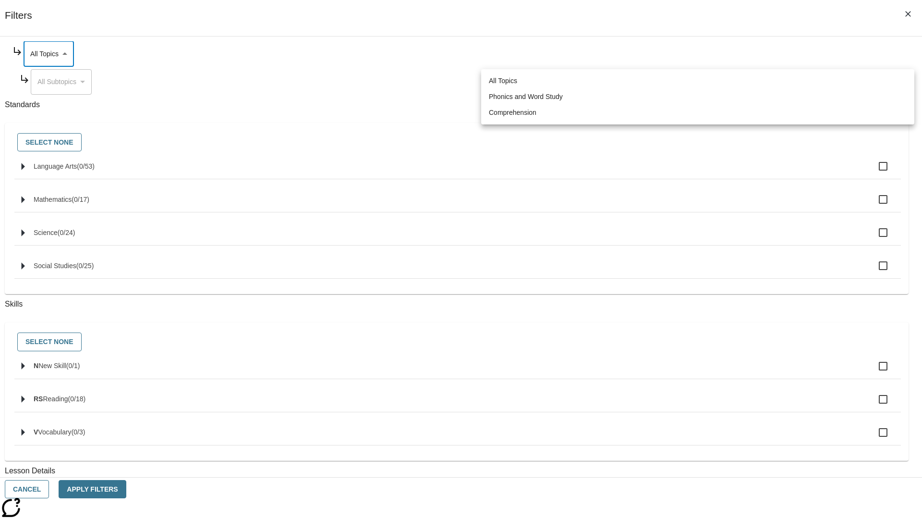
type input "249"
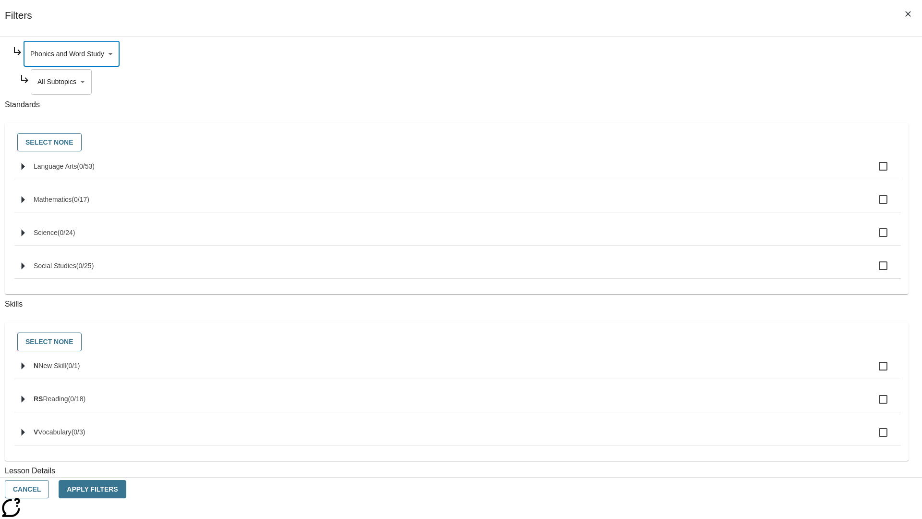
click at [705, 174] on body "Skip to main content NJ Edition EN Grade 3 2025 Auto Grade 3 Search 0 Tauto Das…" at bounding box center [461, 298] width 914 height 530
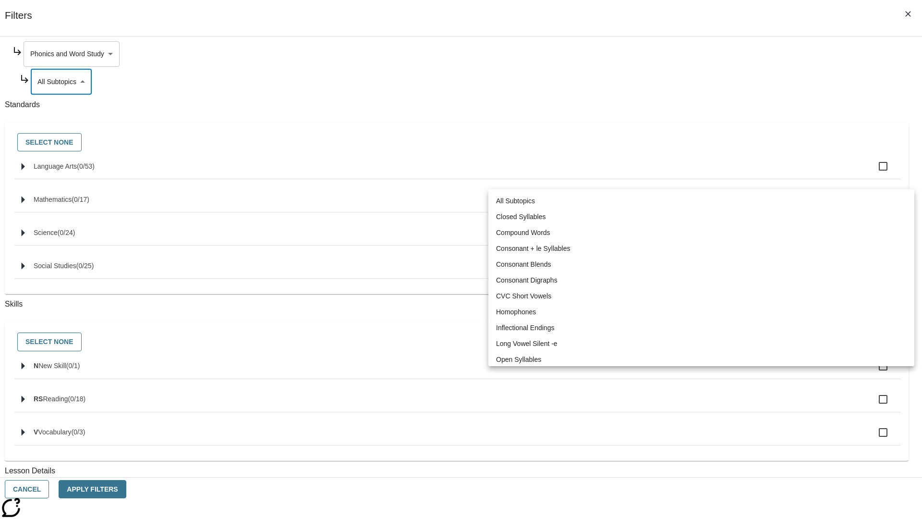
scroll to position [0, 0]
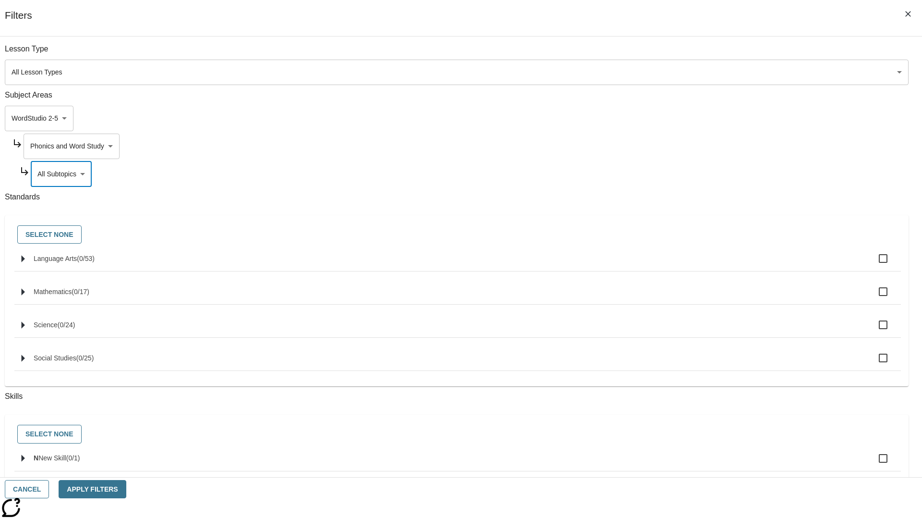
click at [701, 146] on body "Skip to main content NJ Edition EN Grade 3 2025 Auto Grade 3 Search 0 Tauto Das…" at bounding box center [461, 298] width 914 height 530
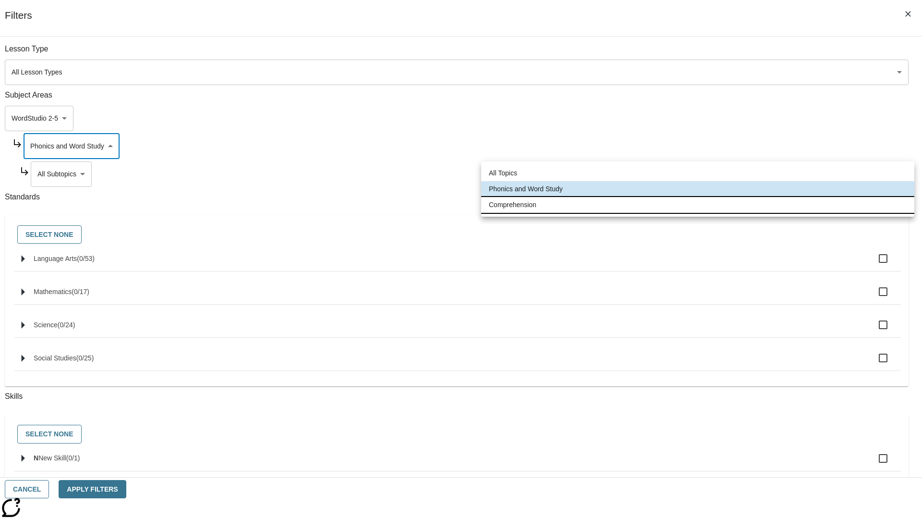
click at [698, 205] on li "Comprehension" at bounding box center [697, 205] width 433 height 16
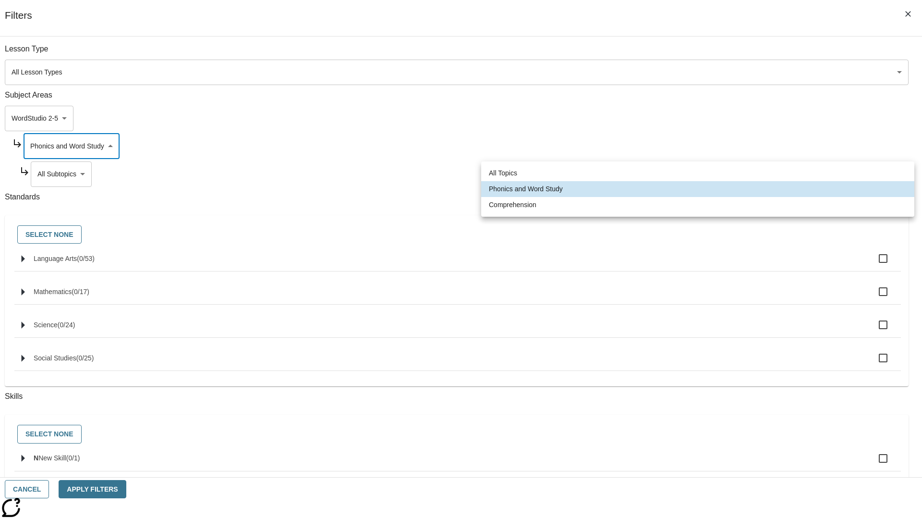
type input "252"
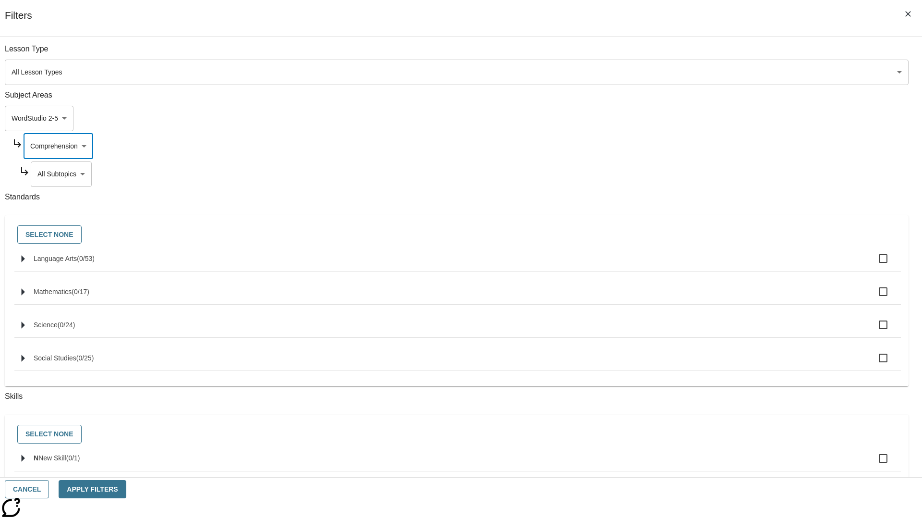
click at [705, 174] on body "Skip to main content NJ Edition EN Grade 3 2025 Auto Grade 3 Search 0 Tauto Das…" at bounding box center [461, 298] width 914 height 530
click at [49, 489] on button "Cancel" at bounding box center [27, 489] width 44 height 19
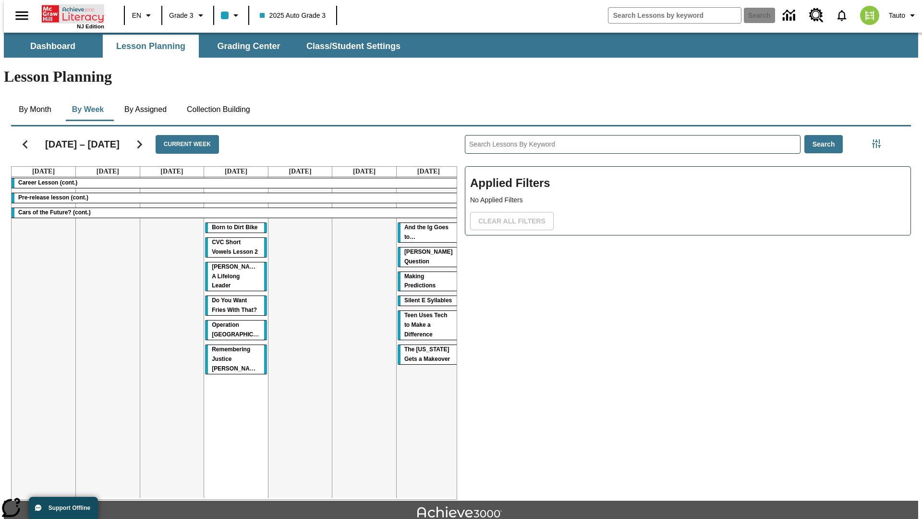
click at [69, 13] on icon "Home" at bounding box center [74, 13] width 64 height 19
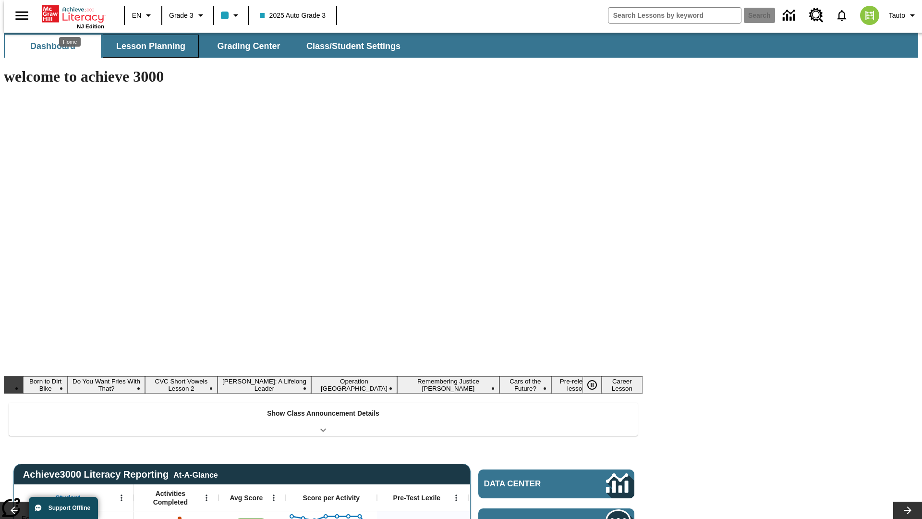
click at [147, 46] on span "Lesson Planning" at bounding box center [150, 46] width 69 height 11
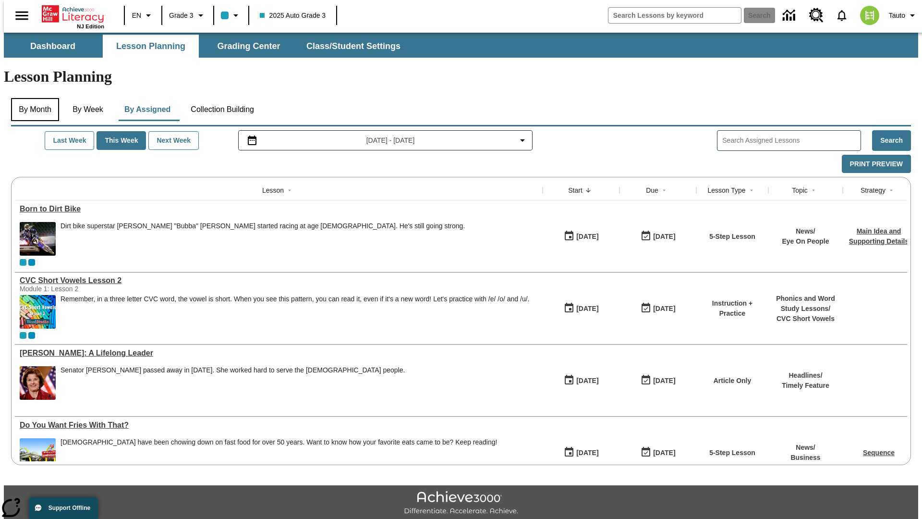
click at [32, 98] on button "By Month" at bounding box center [35, 109] width 48 height 23
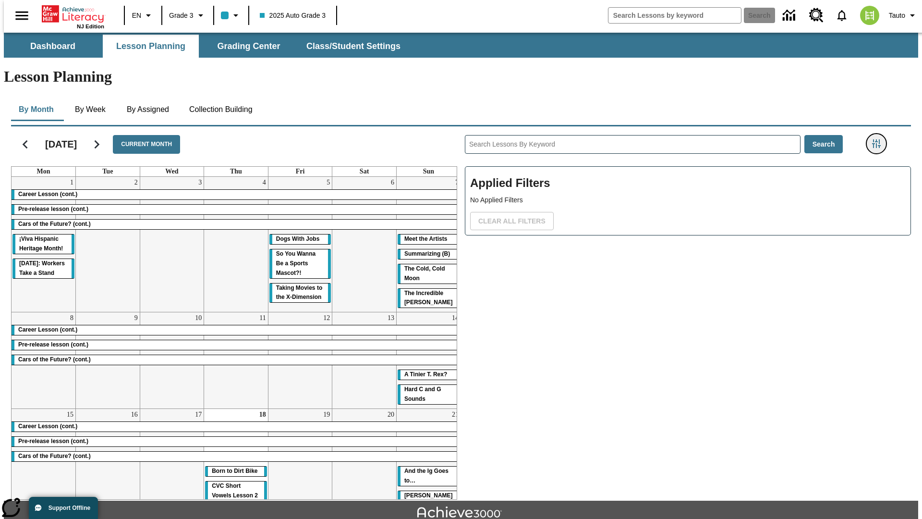
click at [879, 139] on icon "Filters Side menu" at bounding box center [876, 143] width 9 height 9
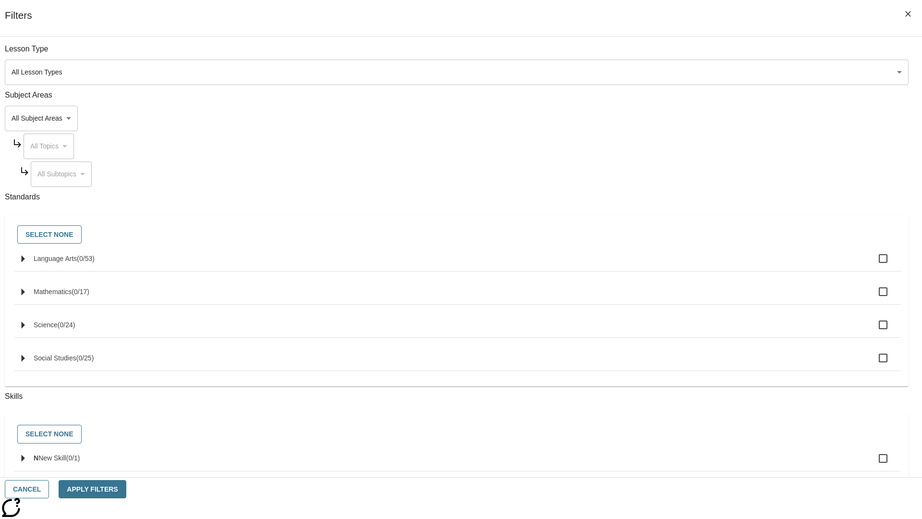
click at [692, 118] on body "Skip to main content [GEOGRAPHIC_DATA] Edition EN Grade 3 2025 Auto Grade 3 Sea…" at bounding box center [461, 298] width 914 height 530
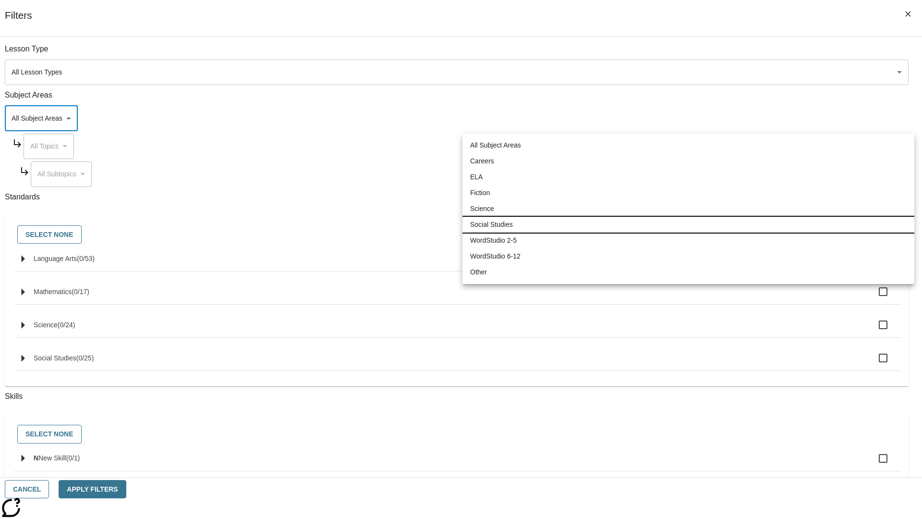
click at [688, 224] on li "Social Studies" at bounding box center [689, 225] width 452 height 16
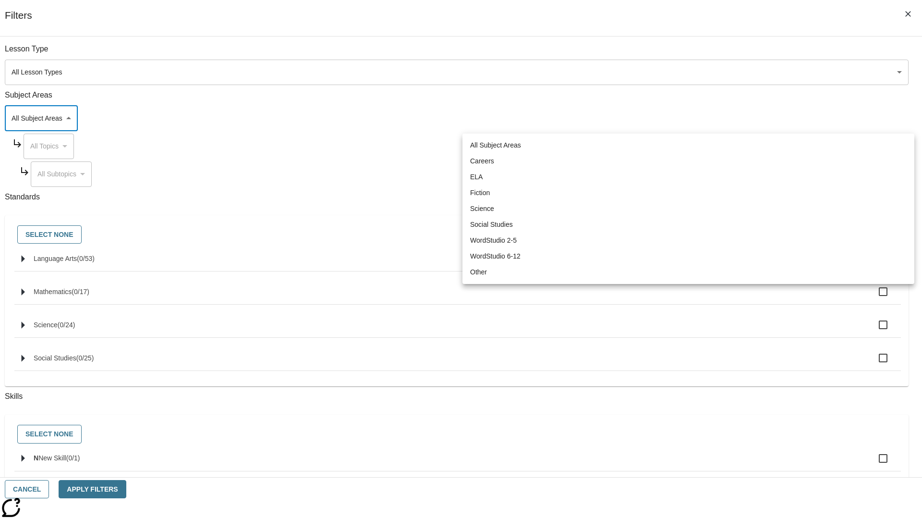
type input "3"
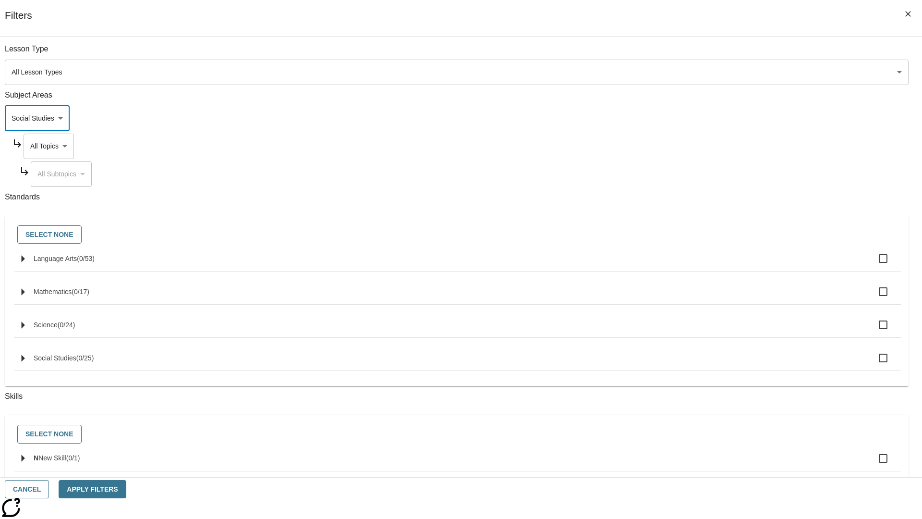
click at [701, 146] on body "Skip to main content [GEOGRAPHIC_DATA] Edition EN Grade 3 2025 Auto Grade 3 Sea…" at bounding box center [461, 298] width 914 height 530
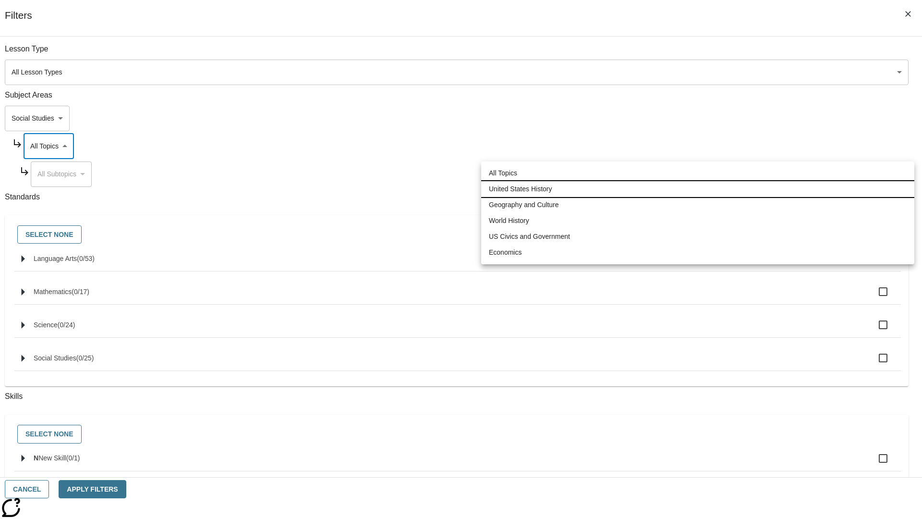
click at [698, 189] on li "United States History" at bounding box center [697, 189] width 433 height 16
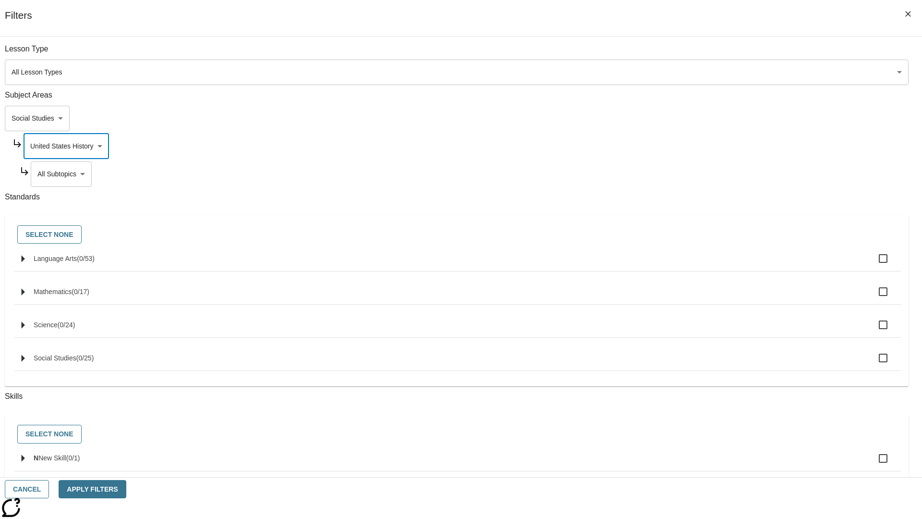
type input "184"
click at [704, 174] on body "Skip to main content [GEOGRAPHIC_DATA] Edition EN Grade 3 2025 Auto Grade 3 Sea…" at bounding box center [461, 298] width 914 height 530
click at [700, 146] on body "Skip to main content [GEOGRAPHIC_DATA] Edition EN Grade 3 2025 Auto Grade 3 Sea…" at bounding box center [461, 298] width 914 height 530
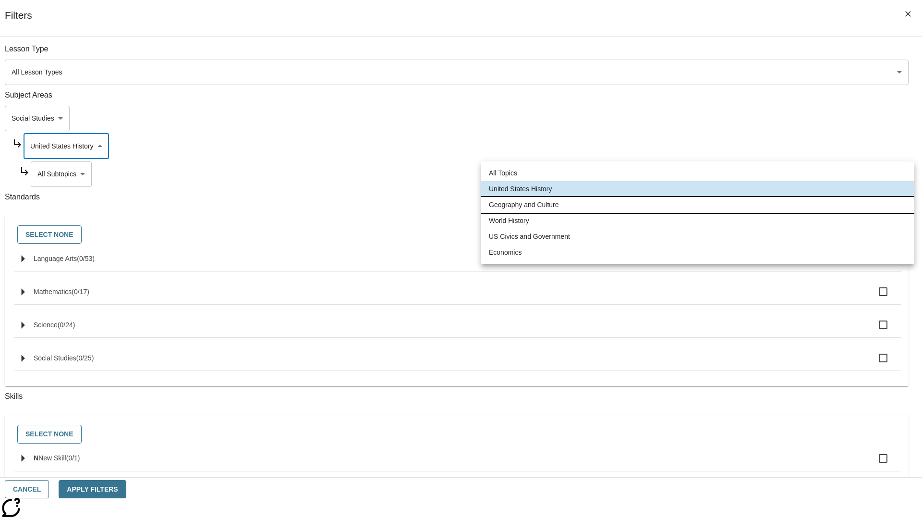
click at [698, 205] on li "Geography and Culture" at bounding box center [697, 205] width 433 height 16
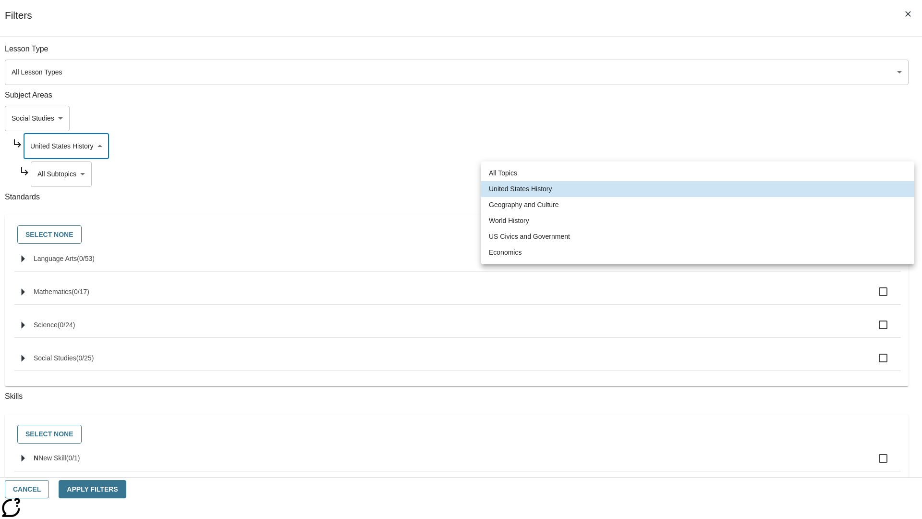
type input "186"
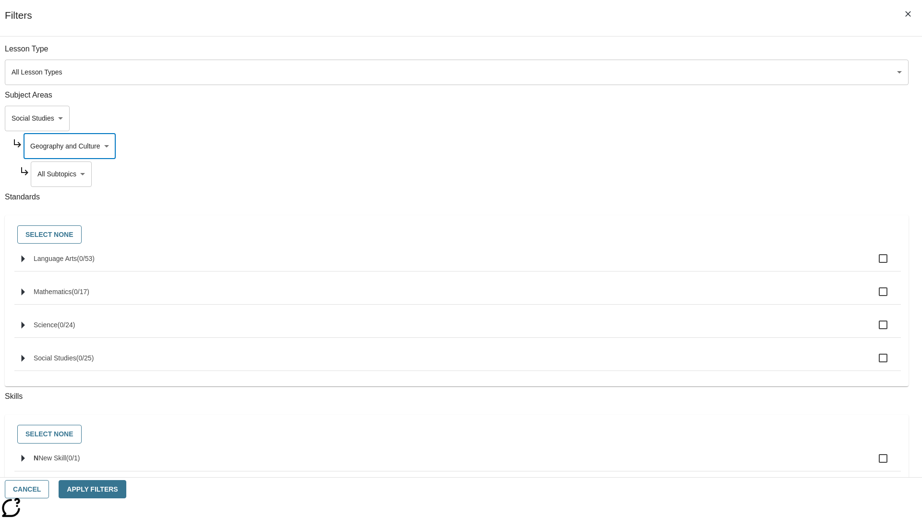
scroll to position [0, 0]
click at [704, 174] on body "Skip to main content [GEOGRAPHIC_DATA] Edition EN Grade 3 2025 Auto Grade 3 Sea…" at bounding box center [461, 298] width 914 height 530
click at [700, 146] on body "Skip to main content [GEOGRAPHIC_DATA] Edition EN Grade 3 2025 Auto Grade 3 Sea…" at bounding box center [461, 298] width 914 height 530
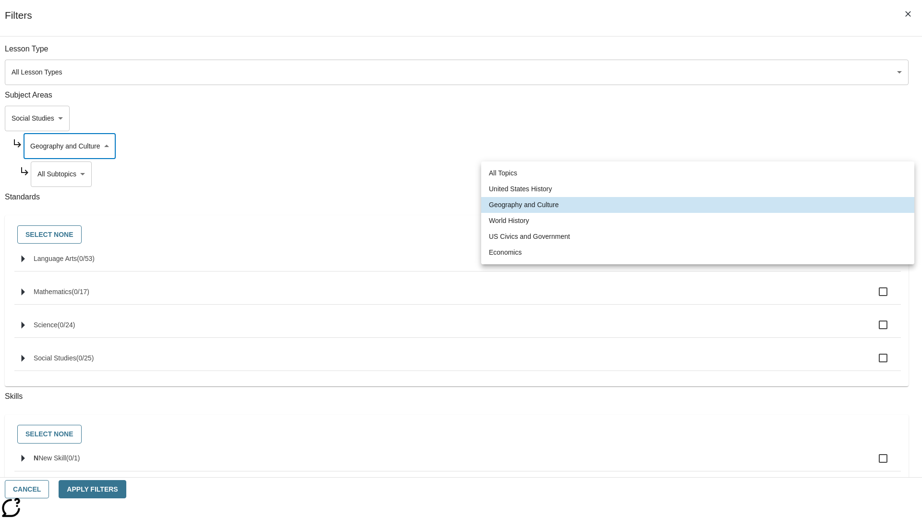
scroll to position [0, 0]
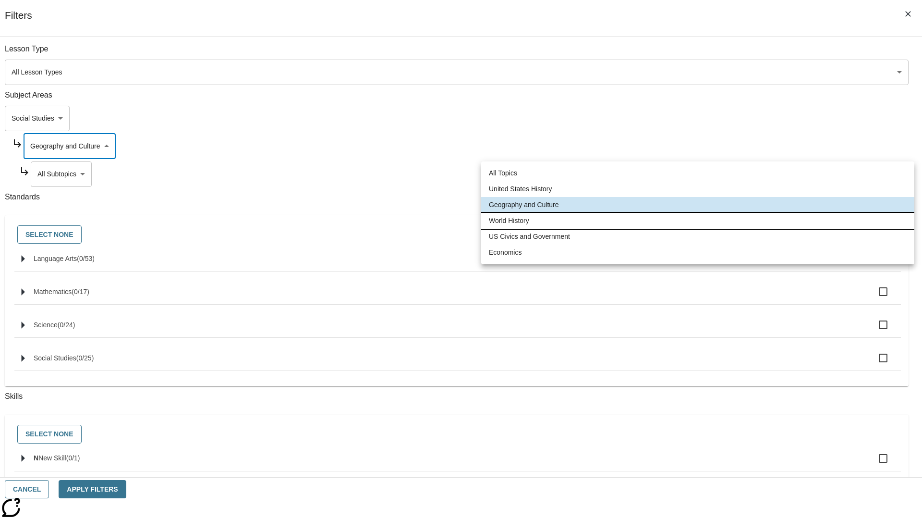
click at [698, 220] on li "World History" at bounding box center [697, 221] width 433 height 16
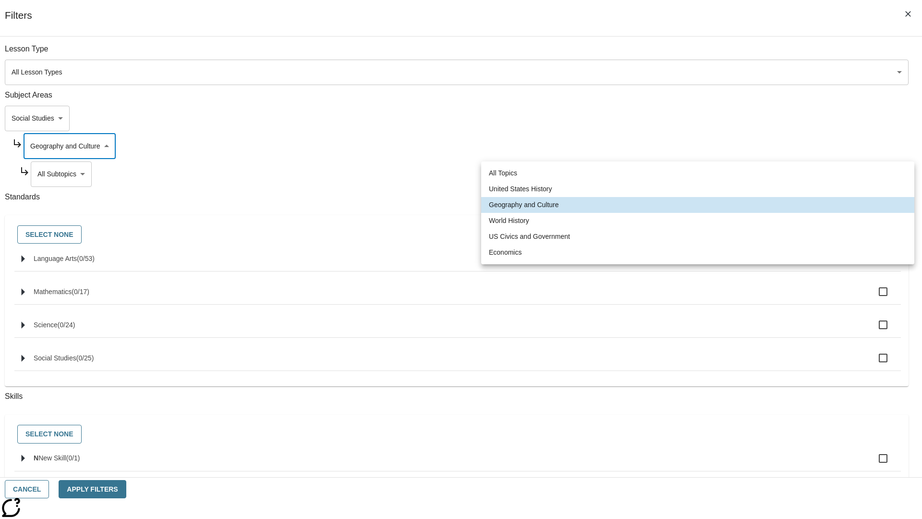
type input "193"
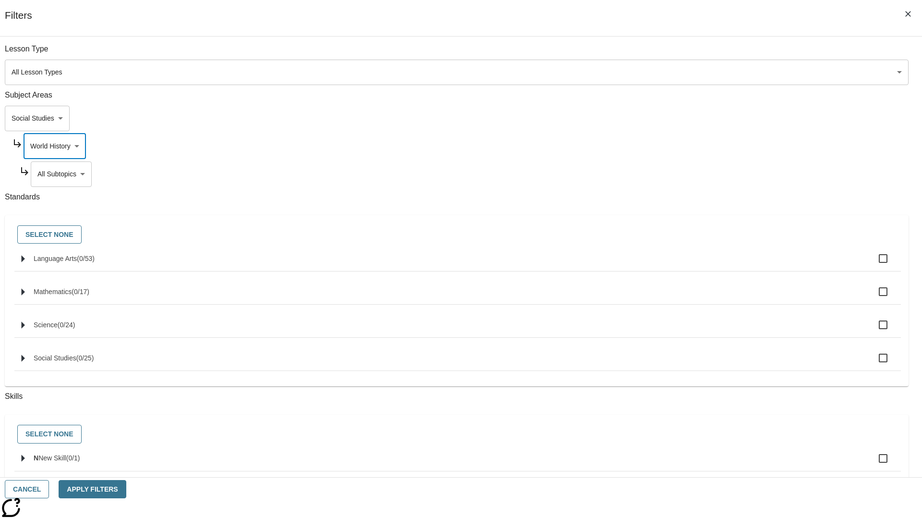
click at [705, 174] on body "Skip to main content [GEOGRAPHIC_DATA] Edition EN Grade 3 2025 Auto Grade 3 Sea…" at bounding box center [461, 298] width 914 height 530
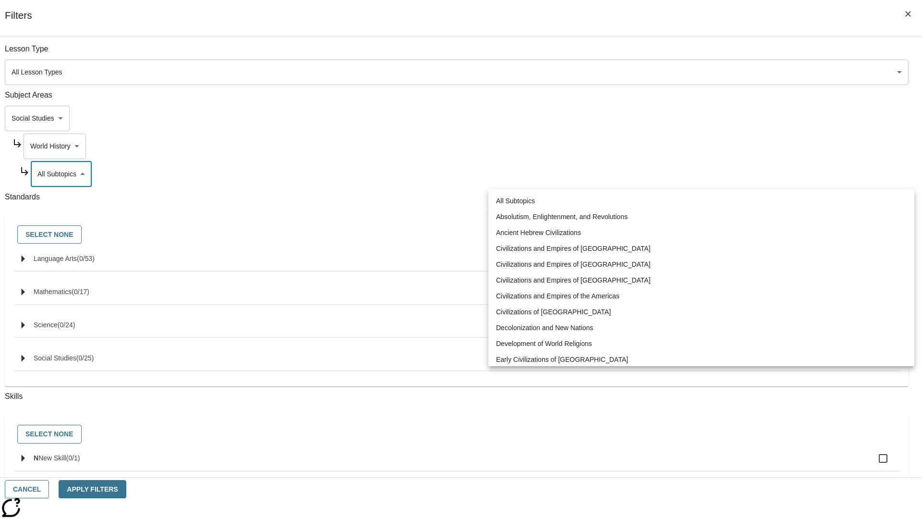
scroll to position [0, 0]
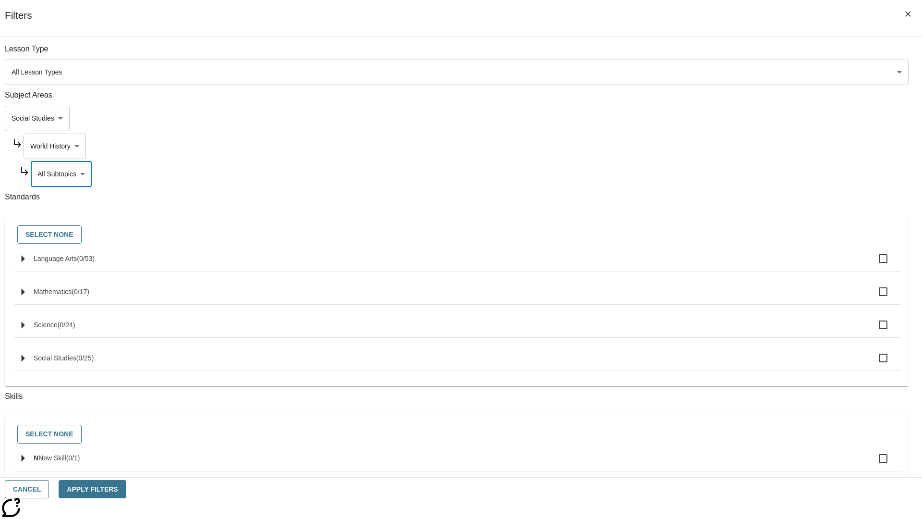
click at [701, 146] on body "Skip to main content [GEOGRAPHIC_DATA] Edition EN Grade 3 2025 Auto Grade 3 Sea…" at bounding box center [461, 298] width 914 height 530
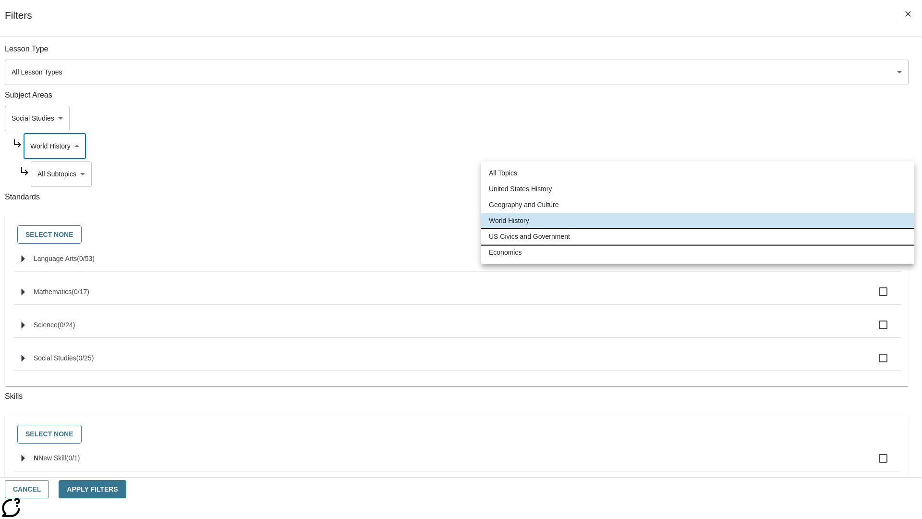
click at [698, 236] on li "US Civics and Government" at bounding box center [697, 237] width 433 height 16
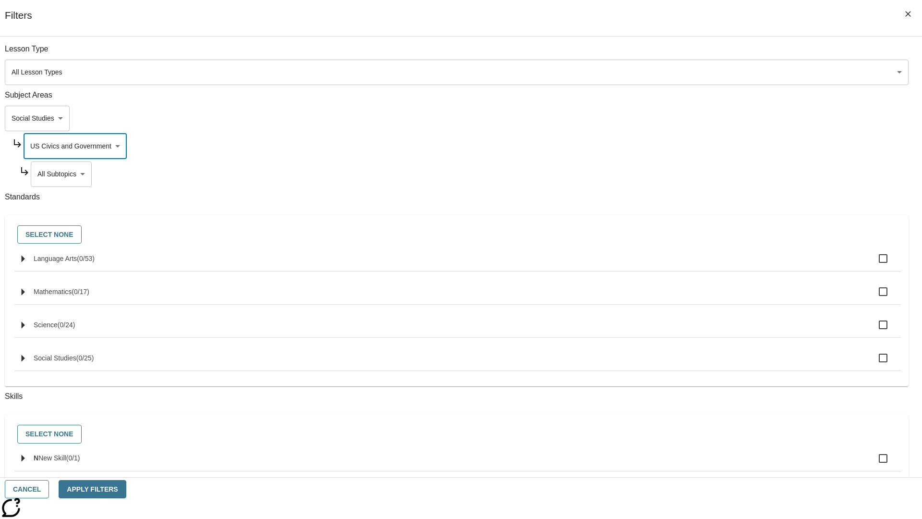
click at [704, 174] on body "Skip to main content [GEOGRAPHIC_DATA] Edition EN Grade 3 2025 Auto Grade 3 Sea…" at bounding box center [461, 298] width 914 height 530
click at [700, 54] on body "Skip to main content [GEOGRAPHIC_DATA] Edition EN Grade 3 2025 Auto Grade 3 Sea…" at bounding box center [461, 298] width 914 height 530
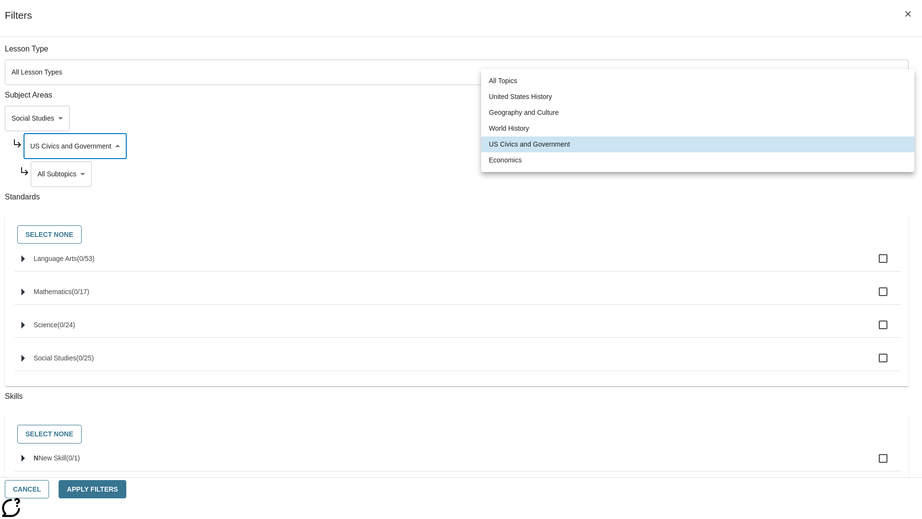
scroll to position [92, 0]
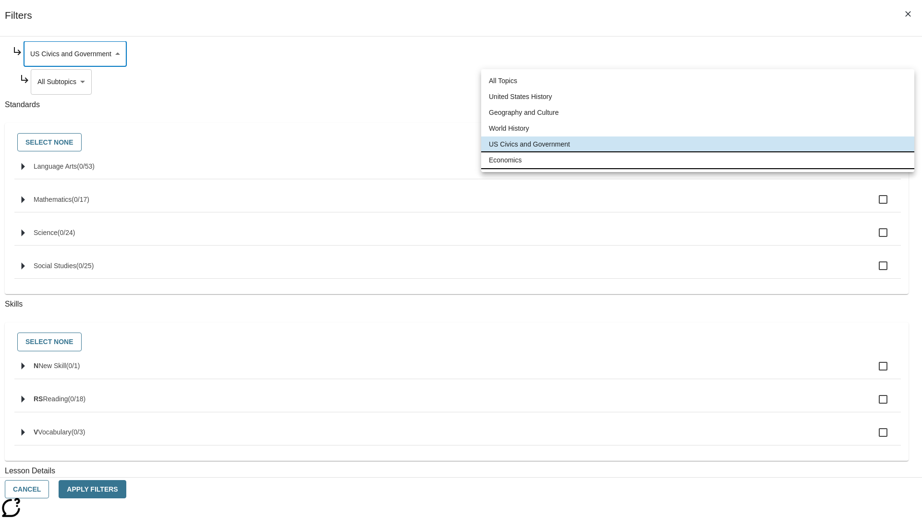
click at [698, 160] on li "Economics" at bounding box center [697, 160] width 433 height 16
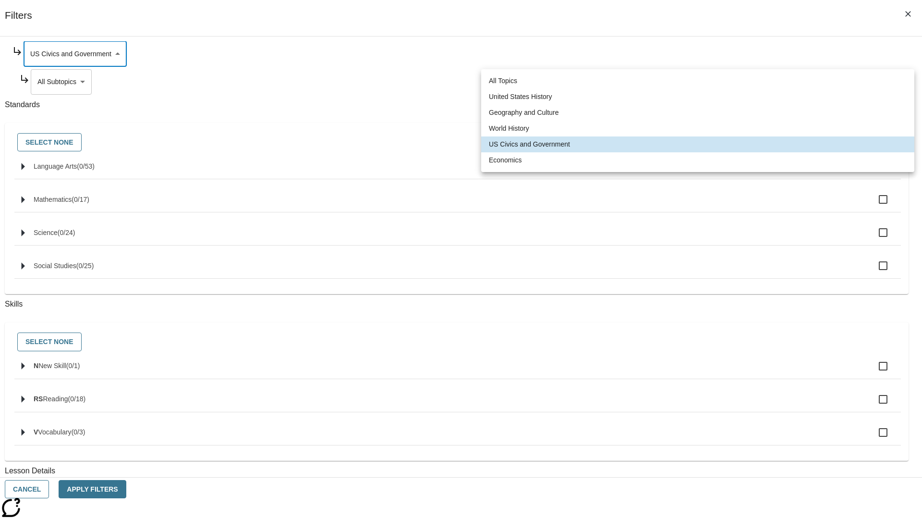
type input "195"
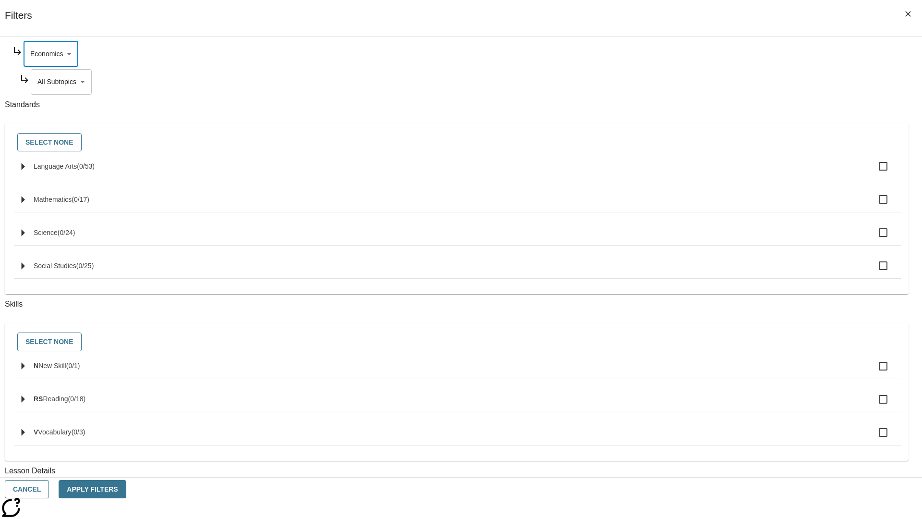
click at [705, 174] on body "Skip to main content [GEOGRAPHIC_DATA] Edition EN Grade 3 2025 Auto Grade 3 Sea…" at bounding box center [461, 298] width 914 height 530
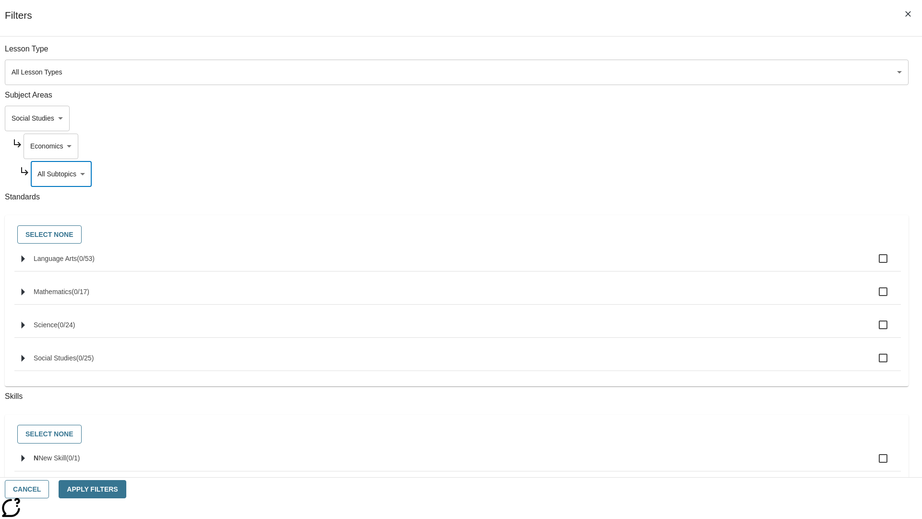
click at [692, 118] on body "Skip to main content [GEOGRAPHIC_DATA] Edition EN Grade 3 2025 Auto Grade 3 Sea…" at bounding box center [461, 298] width 914 height 530
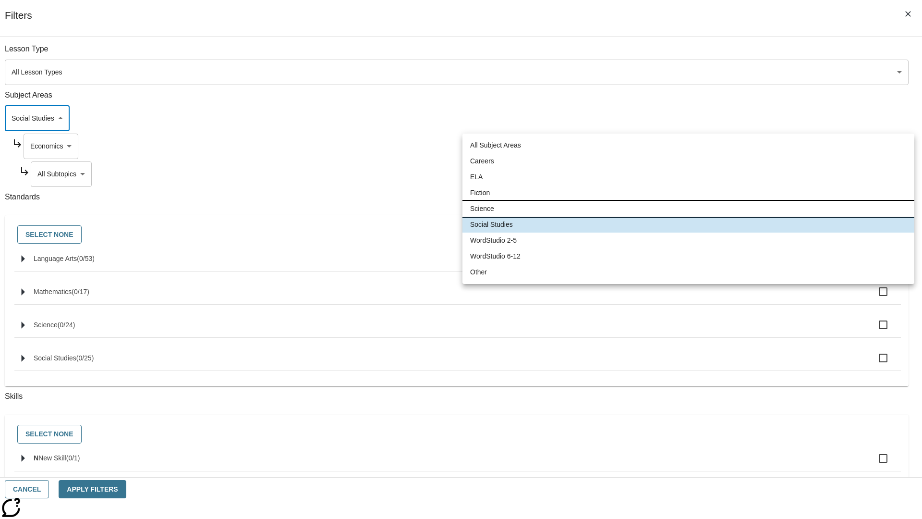
click at [688, 208] on li "Science" at bounding box center [689, 209] width 452 height 16
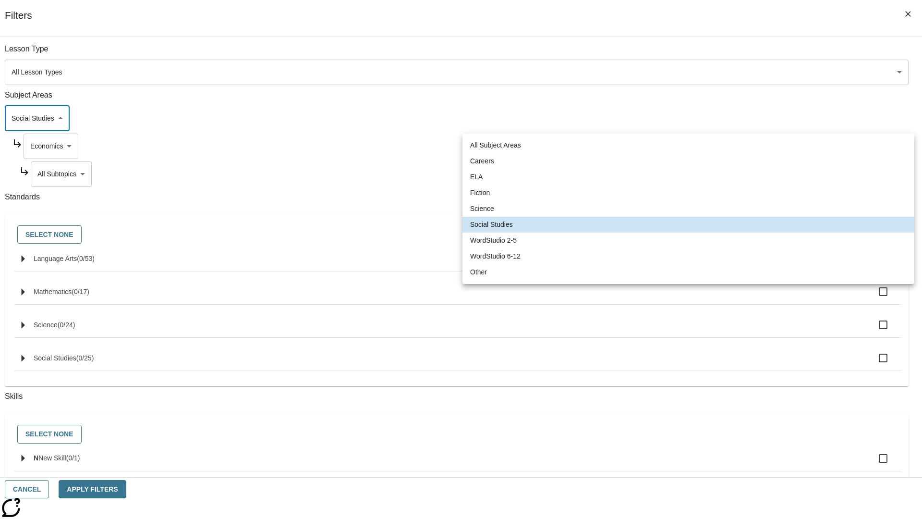
type input "2"
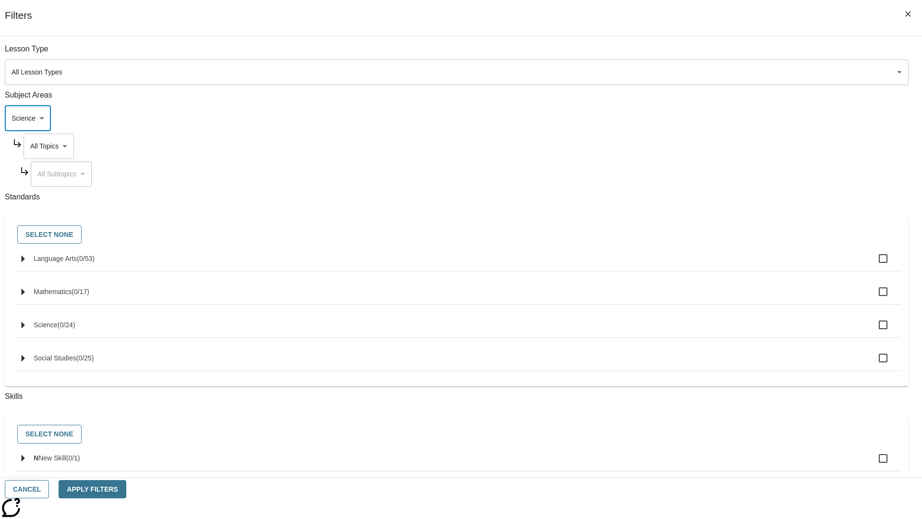
click at [700, 146] on body "Skip to main content [GEOGRAPHIC_DATA] Edition EN Grade 3 2025 Auto Grade 3 Sea…" at bounding box center [461, 298] width 914 height 530
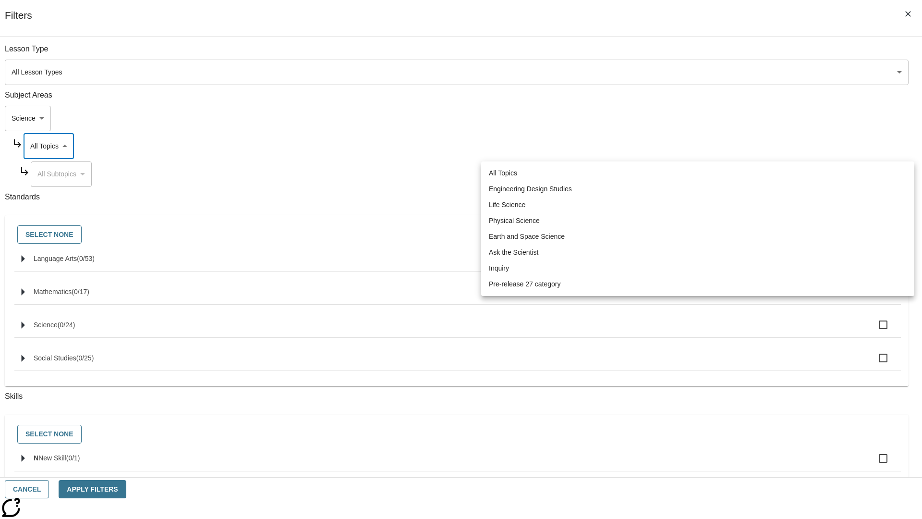
scroll to position [0, 0]
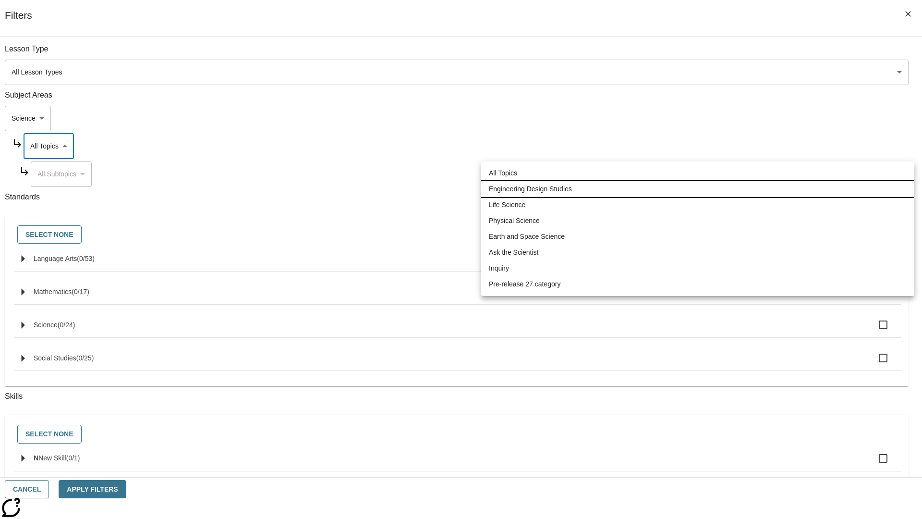
click at [698, 189] on li "Engineering Design Studies" at bounding box center [697, 189] width 433 height 16
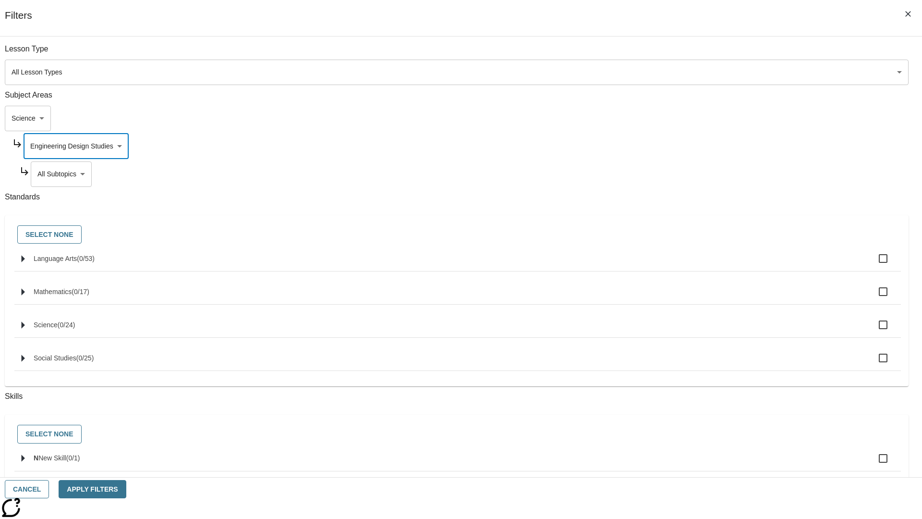
click at [705, 174] on body "Skip to main content [GEOGRAPHIC_DATA] Edition EN Grade 3 2025 Auto Grade 3 Sea…" at bounding box center [461, 298] width 914 height 530
click at [701, 146] on body "Skip to main content [GEOGRAPHIC_DATA] Edition EN Grade 3 2025 Auto Grade 3 Sea…" at bounding box center [461, 298] width 914 height 530
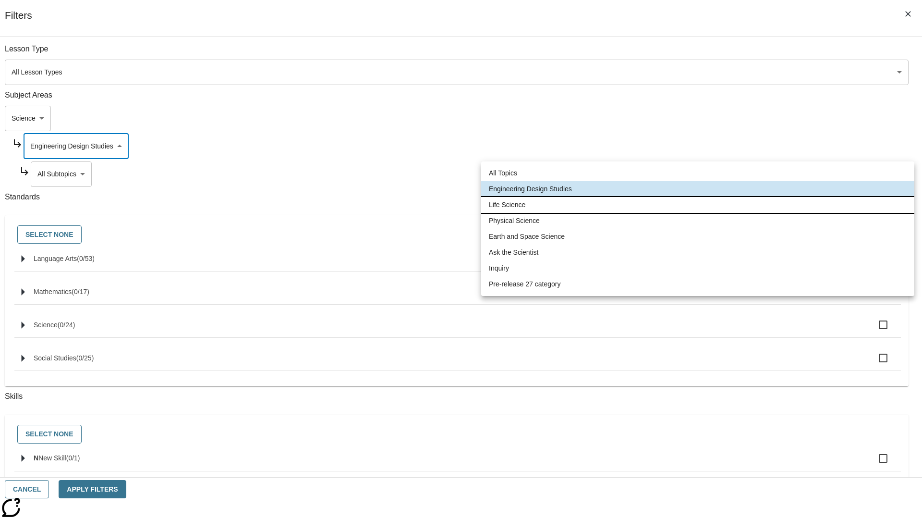
click at [698, 205] on li "Life Science" at bounding box center [697, 205] width 433 height 16
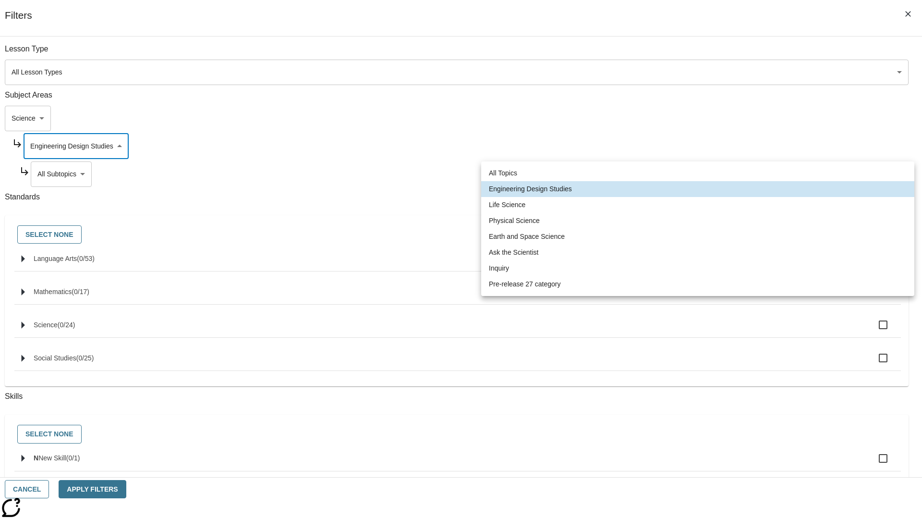
type input "189"
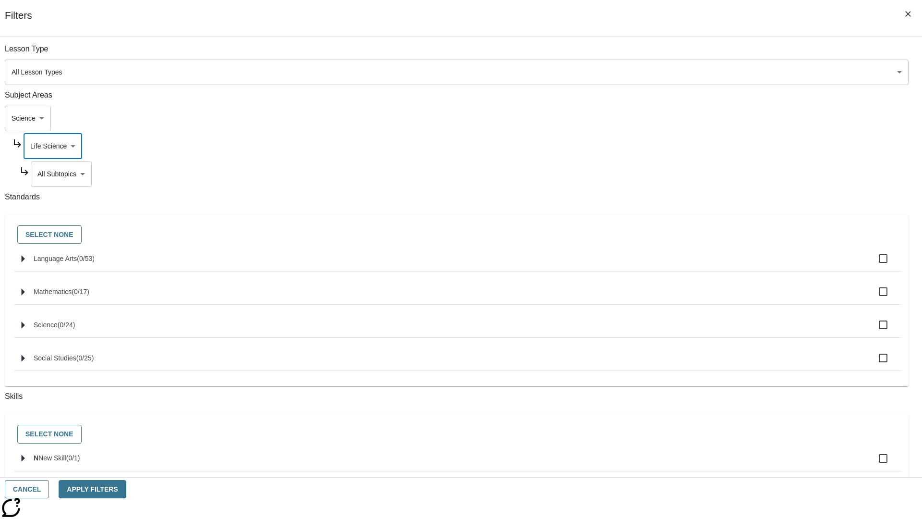
click at [705, 174] on body "Skip to main content [GEOGRAPHIC_DATA] Edition EN Grade 3 2025 Auto Grade 3 Sea…" at bounding box center [461, 298] width 914 height 530
click at [700, 146] on body "Skip to main content [GEOGRAPHIC_DATA] Edition EN Grade 3 2025 Auto Grade 3 Sea…" at bounding box center [461, 298] width 914 height 530
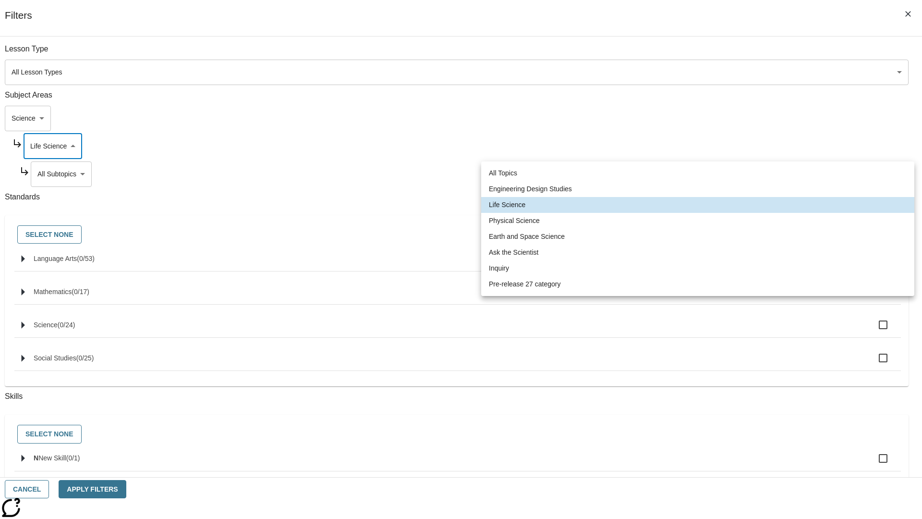
scroll to position [0, 0]
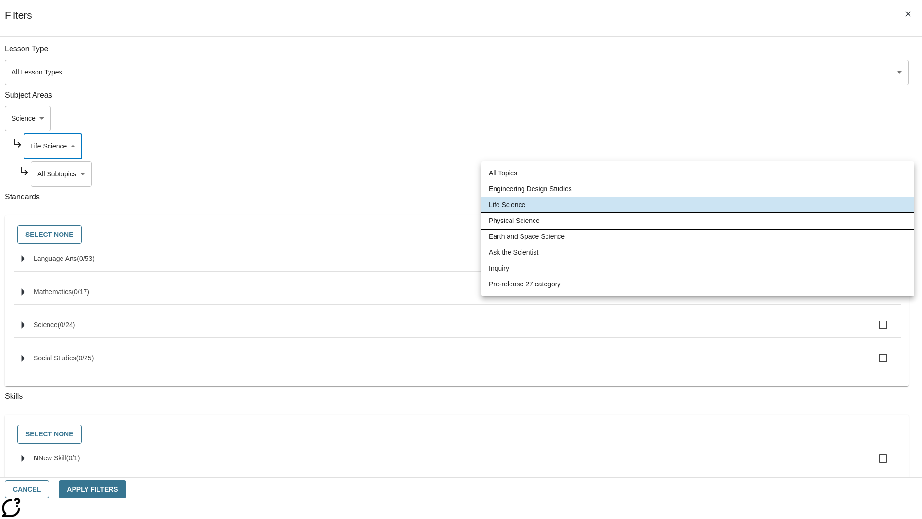
click at [698, 220] on li "Physical Science" at bounding box center [697, 221] width 433 height 16
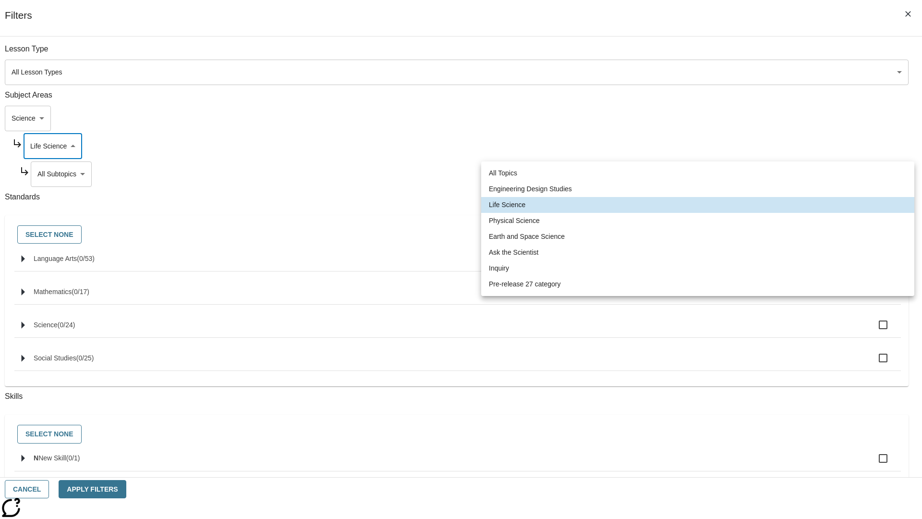
type input "190"
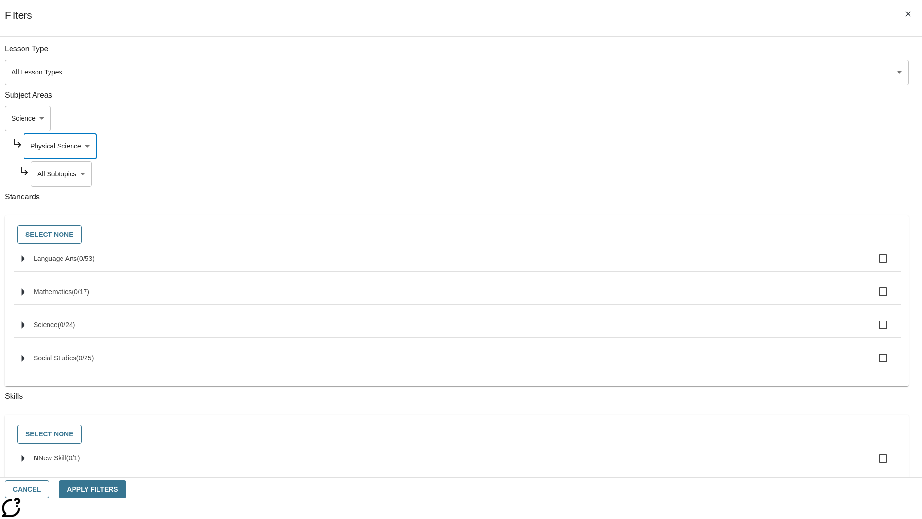
scroll to position [0, 0]
click at [704, 174] on body "Skip to main content [GEOGRAPHIC_DATA] Edition EN Grade 3 2025 Auto Grade 3 Sea…" at bounding box center [461, 298] width 914 height 530
click at [700, 146] on body "Skip to main content [GEOGRAPHIC_DATA] Edition EN Grade 3 2025 Auto Grade 3 Sea…" at bounding box center [461, 298] width 914 height 530
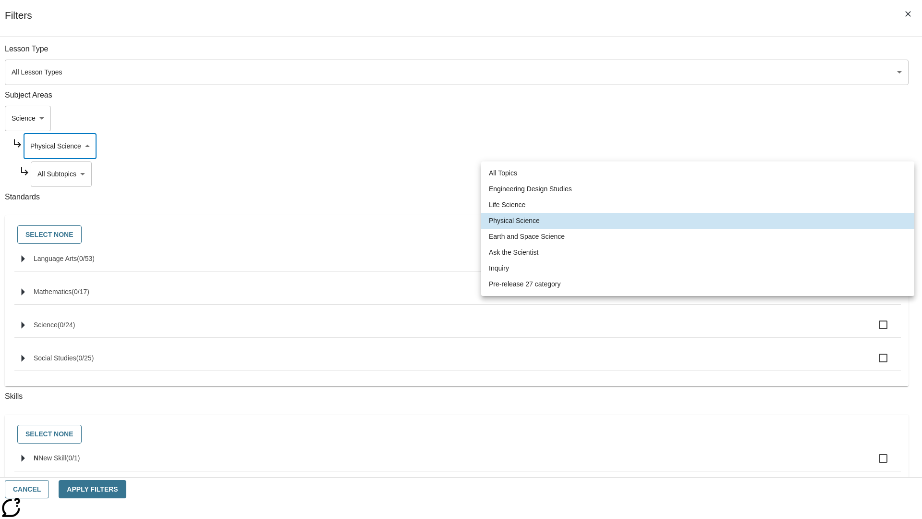
scroll to position [0, 0]
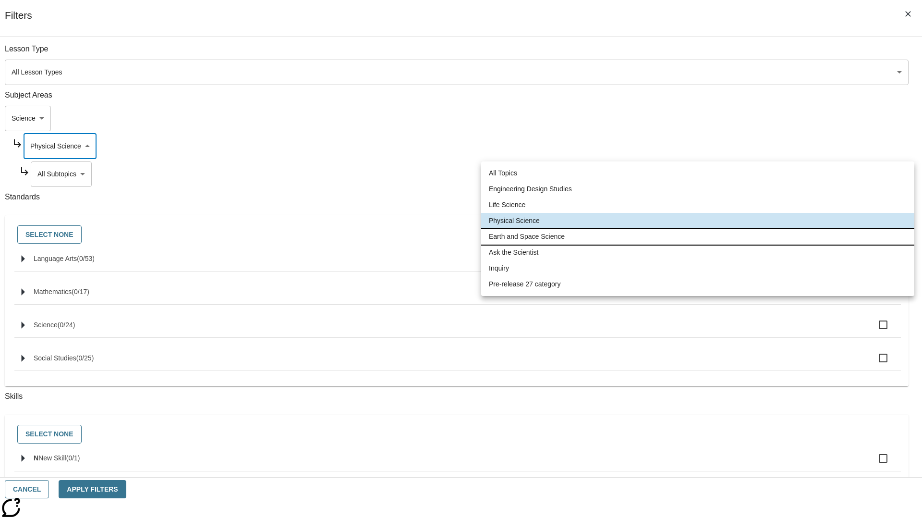
click at [698, 236] on li "Earth and Space Science" at bounding box center [697, 237] width 433 height 16
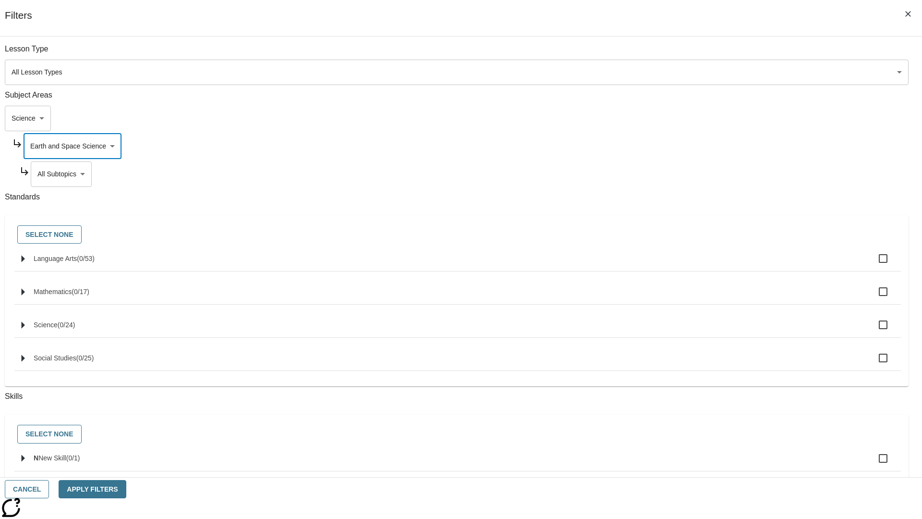
click at [704, 174] on body "Skip to main content [GEOGRAPHIC_DATA] Edition EN Grade 3 2025 Auto Grade 3 Sea…" at bounding box center [461, 298] width 914 height 530
click at [700, 146] on body "Skip to main content [GEOGRAPHIC_DATA] Edition EN Grade 3 2025 Auto Grade 3 Sea…" at bounding box center [461, 298] width 914 height 530
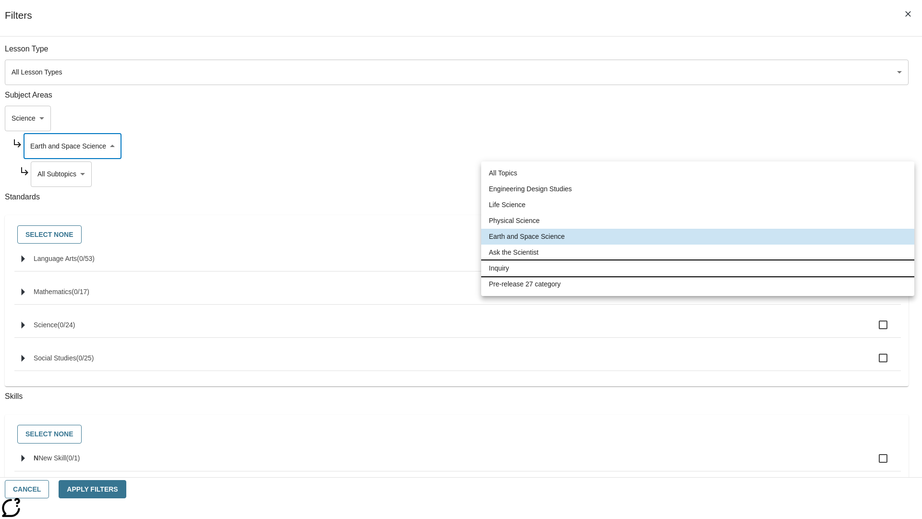
click at [698, 268] on li "Inquiry" at bounding box center [697, 268] width 433 height 16
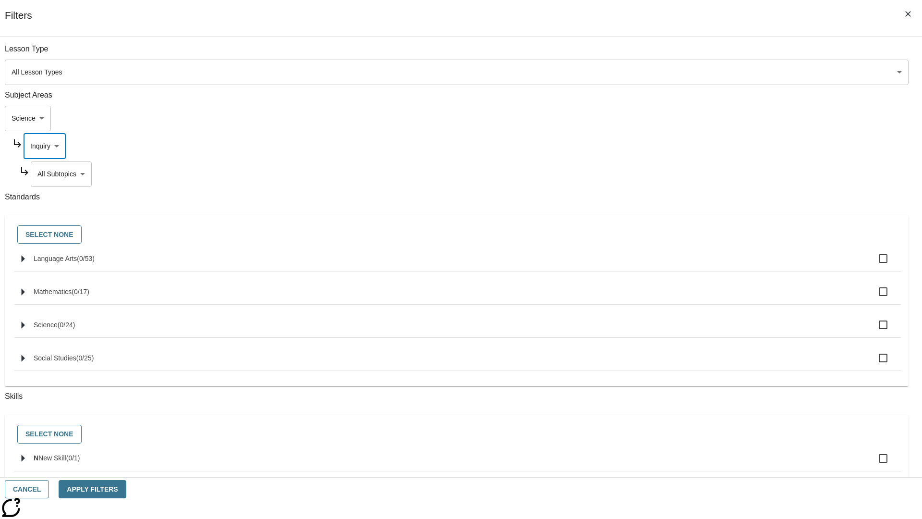
type input "251"
click at [704, 174] on body "Skip to main content [GEOGRAPHIC_DATA] Edition EN Grade 3 2025 Auto Grade 3 Sea…" at bounding box center [461, 298] width 914 height 530
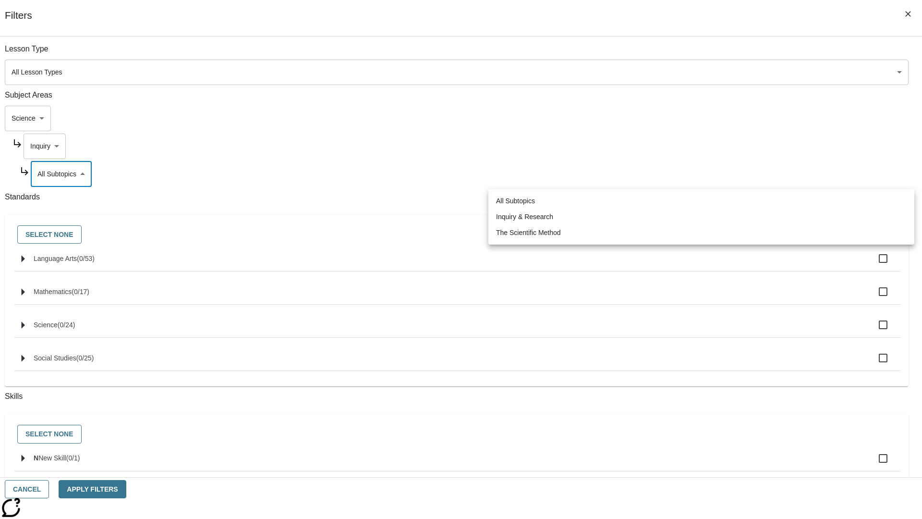
scroll to position [0, 0]
click at [701, 146] on body "Skip to main content [GEOGRAPHIC_DATA] Edition EN Grade 3 2025 Auto Grade 3 Sea…" at bounding box center [461, 298] width 914 height 530
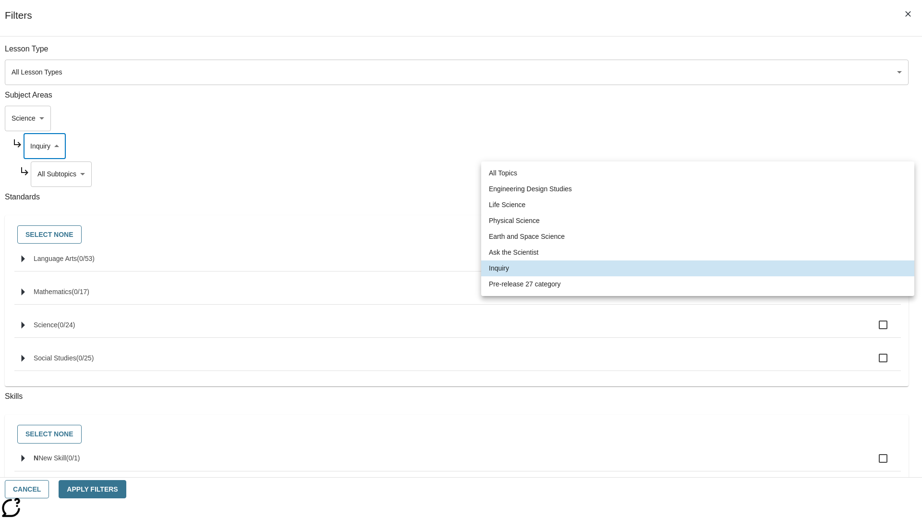
scroll to position [0, 0]
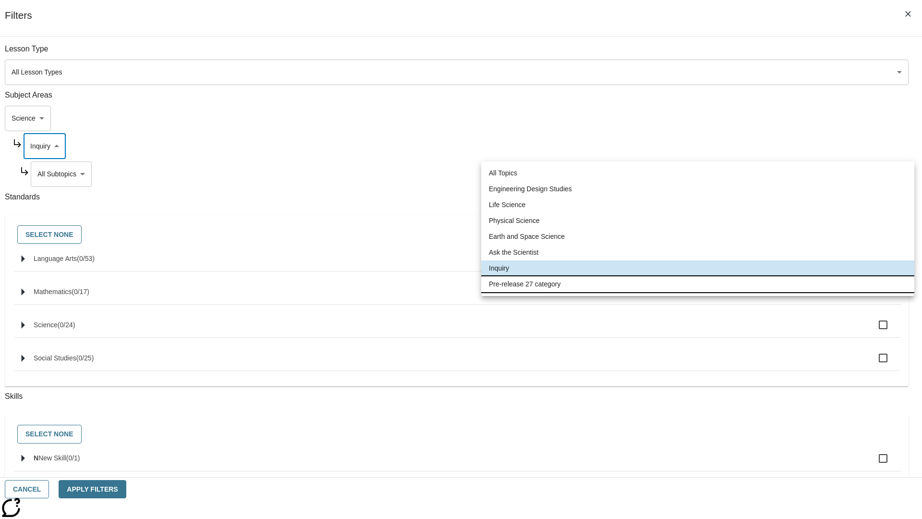
click at [698, 284] on li "Pre-release 27 category" at bounding box center [697, 284] width 433 height 16
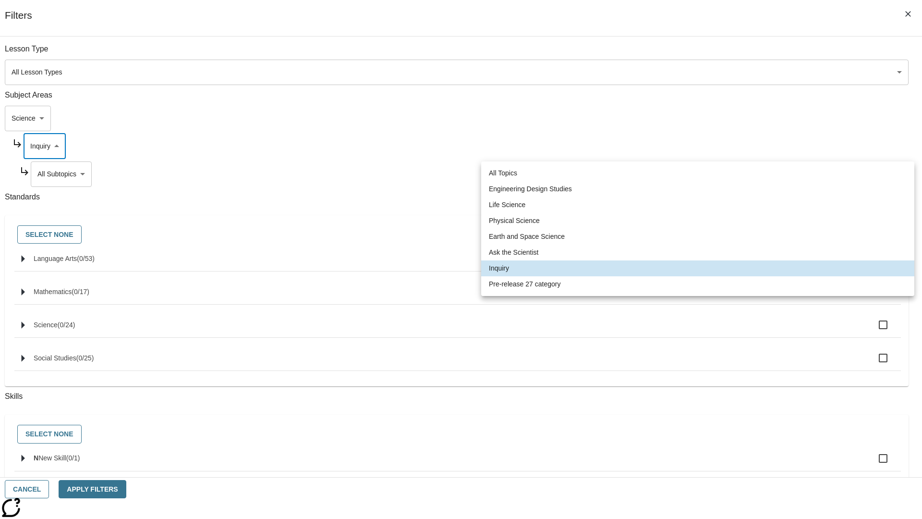
type input "271"
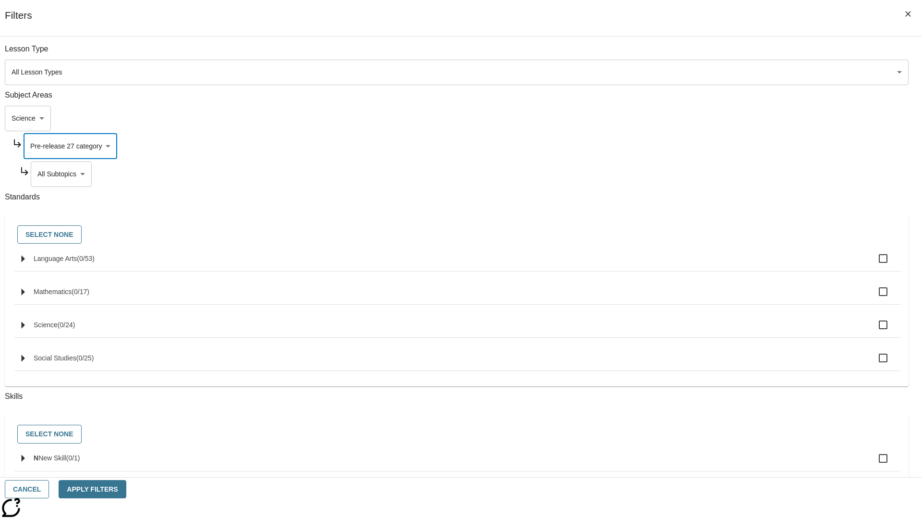
click at [705, 174] on body "Skip to main content [GEOGRAPHIC_DATA] Edition EN Grade 3 2025 Auto Grade 3 Sea…" at bounding box center [461, 298] width 914 height 530
click at [692, 118] on body "Skip to main content [GEOGRAPHIC_DATA] Edition EN Grade 3 2025 Auto Grade 3 Sea…" at bounding box center [461, 298] width 914 height 530
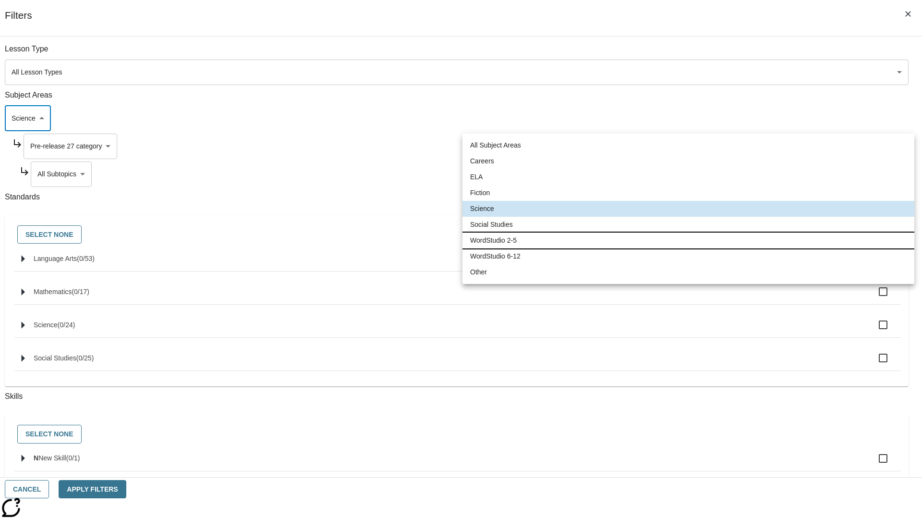
click at [688, 240] on li "WordStudio 2-5" at bounding box center [689, 240] width 452 height 16
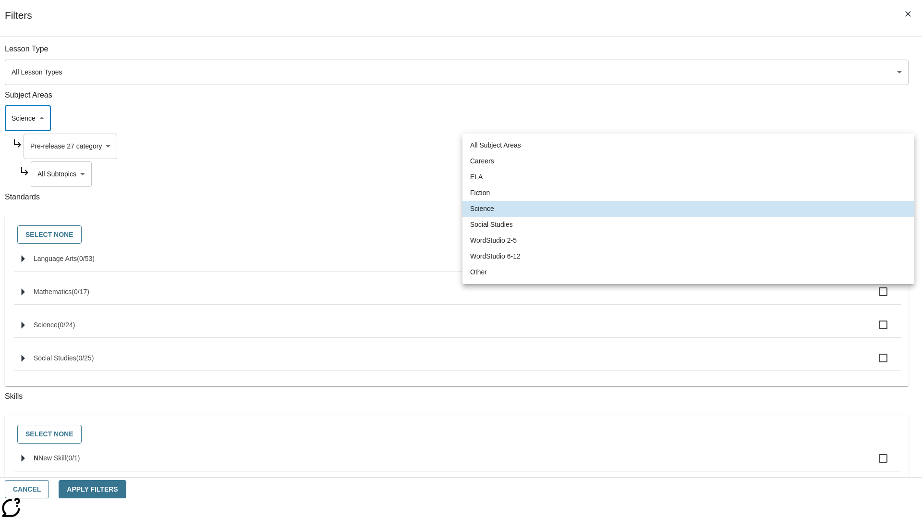
type input "6"
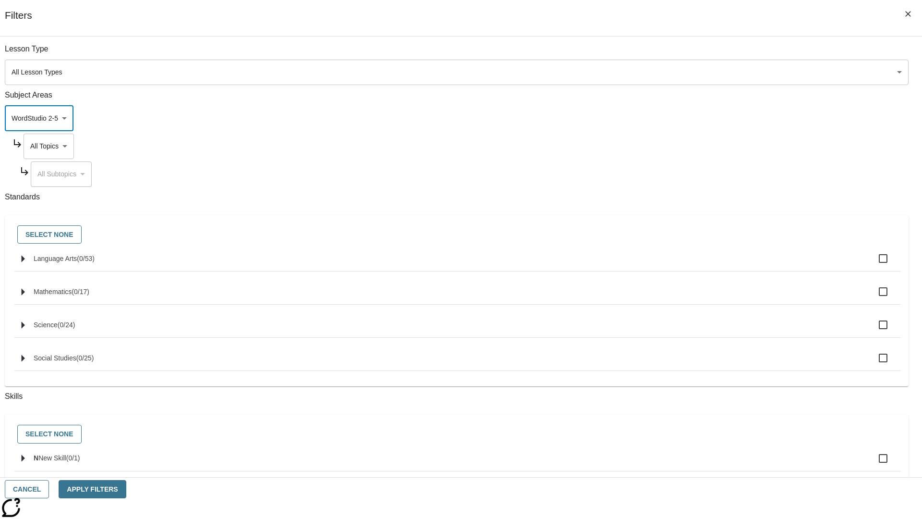
click at [700, 146] on body "Skip to main content [GEOGRAPHIC_DATA] Edition EN Grade 3 2025 Auto Grade 3 Sea…" at bounding box center [461, 298] width 914 height 530
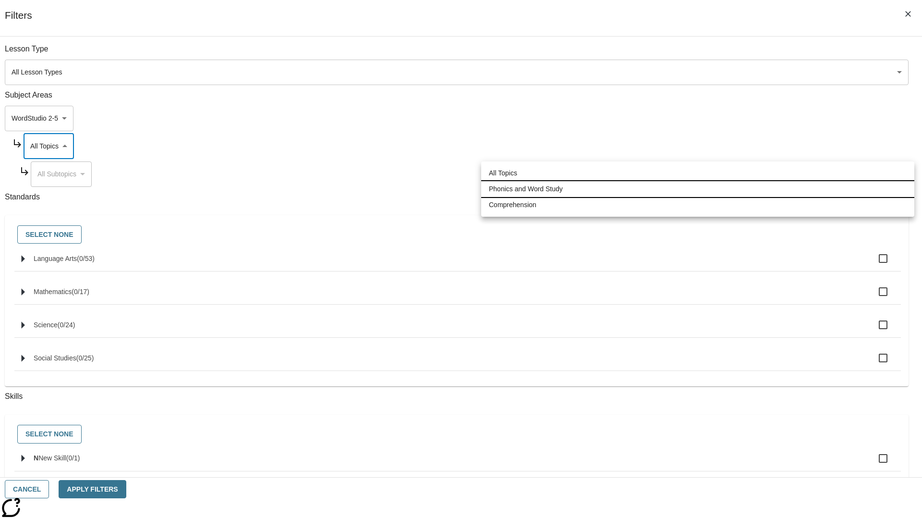
click at [698, 189] on li "Phonics and Word Study" at bounding box center [697, 189] width 433 height 16
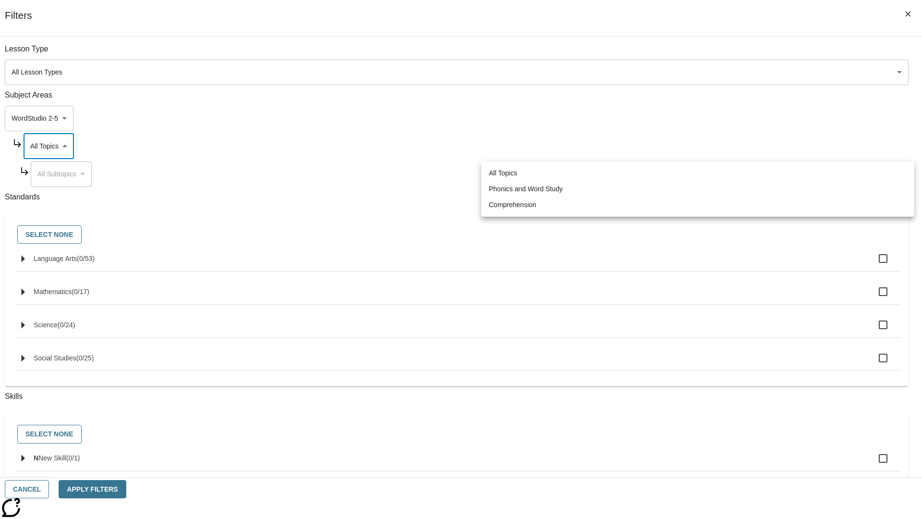
type input "249"
